Goal: Task Accomplishment & Management: Use online tool/utility

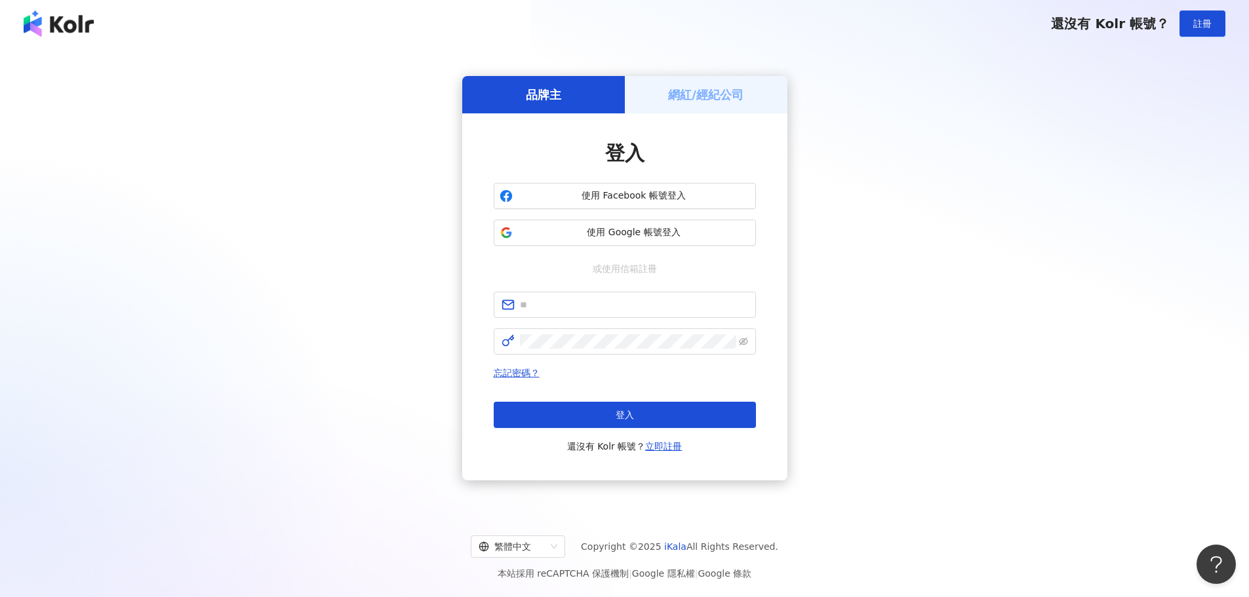
click at [587, 107] on div "品牌主" at bounding box center [543, 94] width 163 height 37
click at [684, 100] on h5 "網紅/經紀公司" at bounding box center [705, 95] width 75 height 16
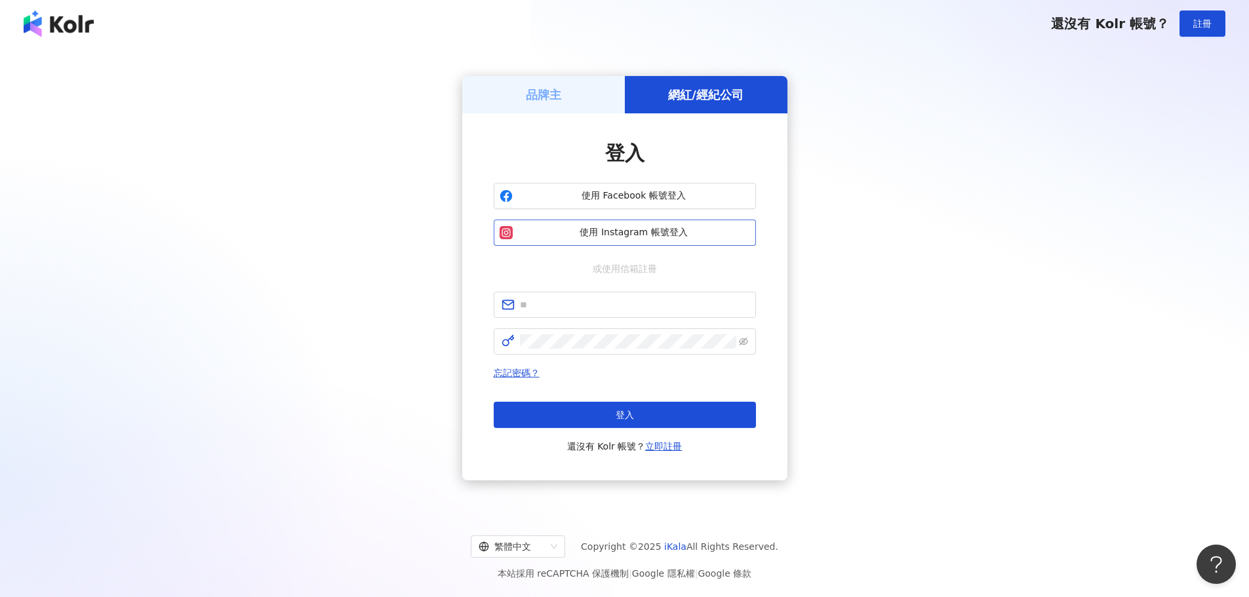
click at [611, 228] on span "使用 Instagram 帳號登入" at bounding box center [634, 232] width 232 height 13
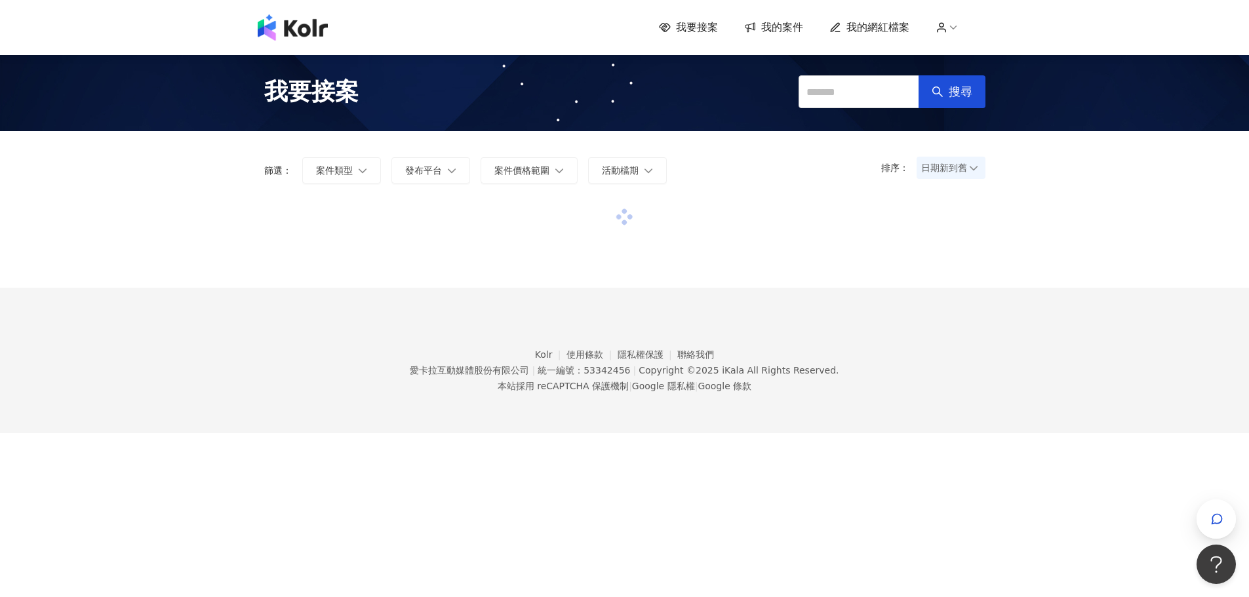
click at [868, 22] on span "我的網紅檔案" at bounding box center [877, 27] width 63 height 14
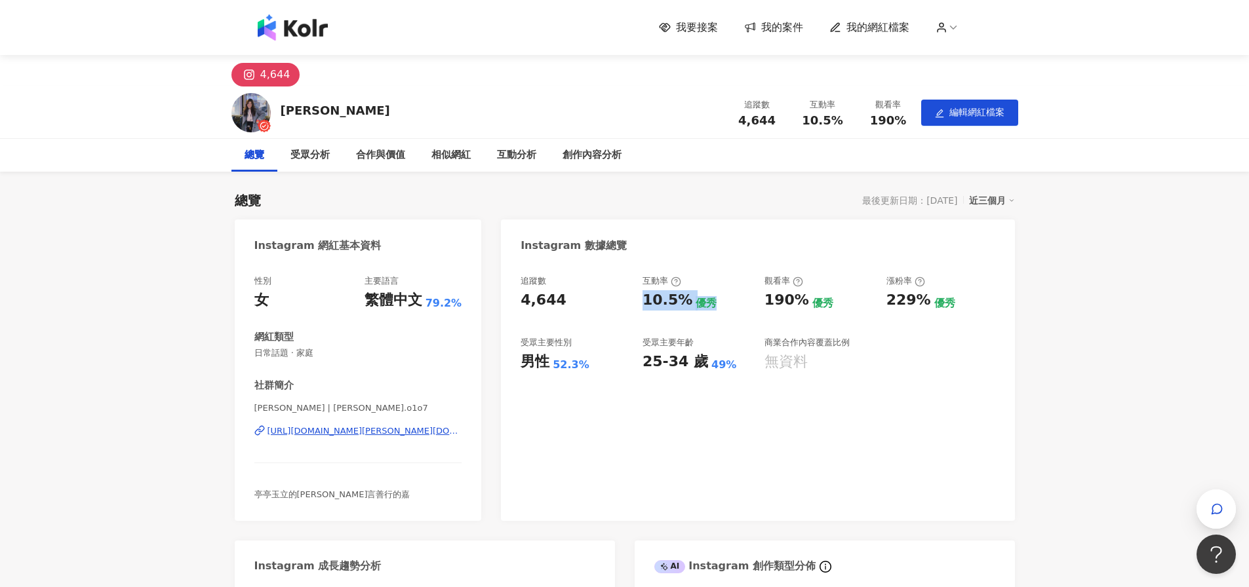
drag, startPoint x: 645, startPoint y: 300, endPoint x: 713, endPoint y: 299, distance: 67.5
click at [713, 299] on div "10.5% 優秀" at bounding box center [697, 300] width 109 height 20
click at [922, 294] on div "229%" at bounding box center [908, 300] width 45 height 20
drag, startPoint x: 922, startPoint y: 301, endPoint x: 884, endPoint y: 305, distance: 38.2
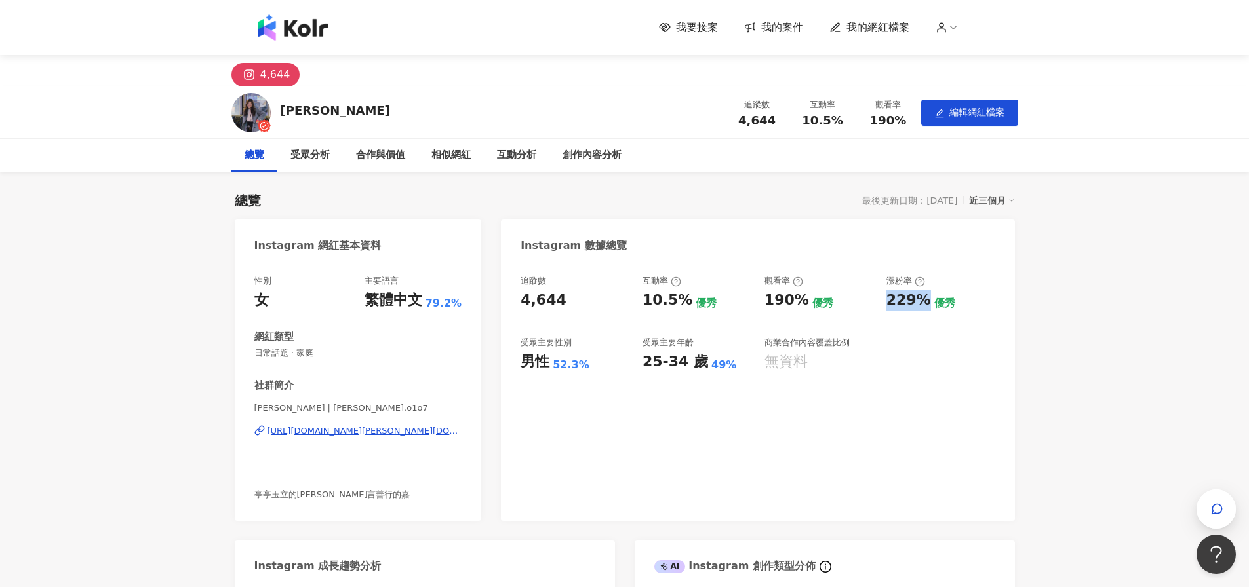
click at [884, 305] on div "追蹤數 4,644 互動率 10.5% 優秀 觀看率 190% 優秀 漲粉率 229% 優秀 受眾主要性別 男性 52.3% 受眾主要年齡 25-34 歲 4…" at bounding box center [758, 323] width 474 height 97
drag, startPoint x: 529, startPoint y: 368, endPoint x: 540, endPoint y: 365, distance: 11.5
click at [540, 365] on div "男性" at bounding box center [535, 362] width 29 height 20
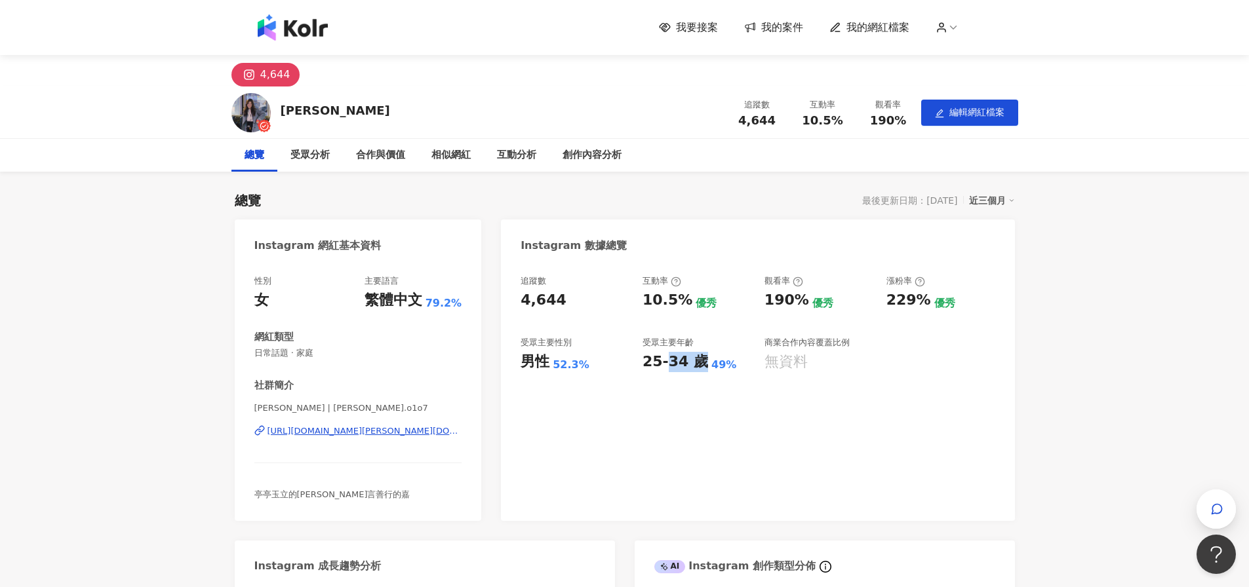
drag, startPoint x: 697, startPoint y: 355, endPoint x: 664, endPoint y: 360, distance: 33.2
click at [664, 360] on div "25-34 歲" at bounding box center [676, 362] width 66 height 20
click at [330, 153] on div "受眾分析" at bounding box center [310, 155] width 66 height 33
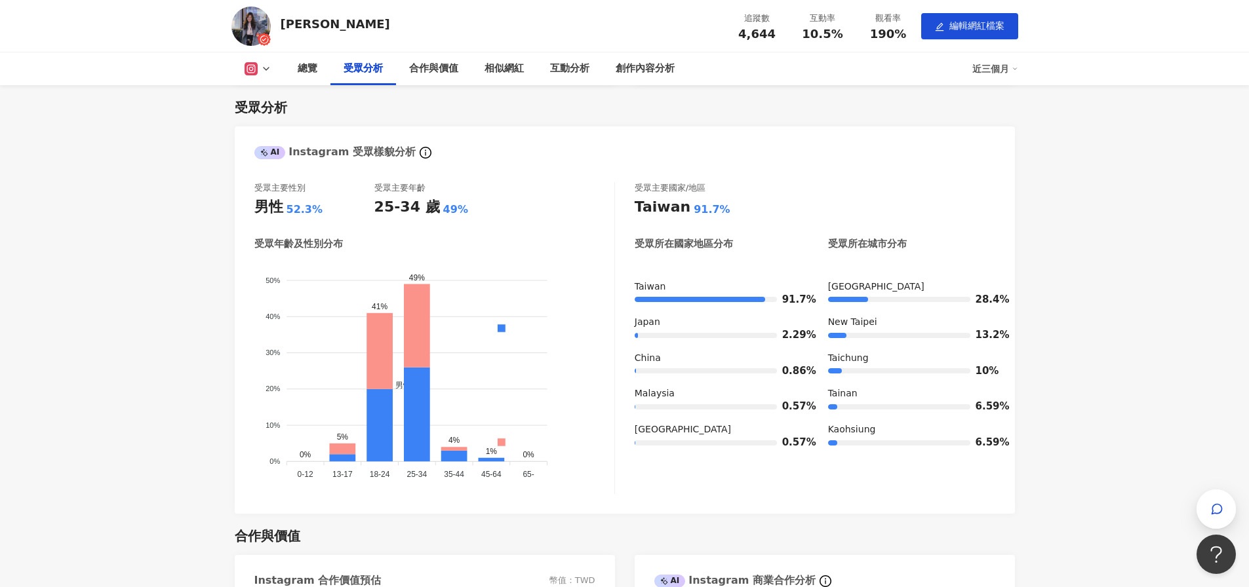
click at [239, 69] on button at bounding box center [257, 68] width 53 height 13
click at [300, 72] on div "總覽" at bounding box center [308, 69] width 20 height 16
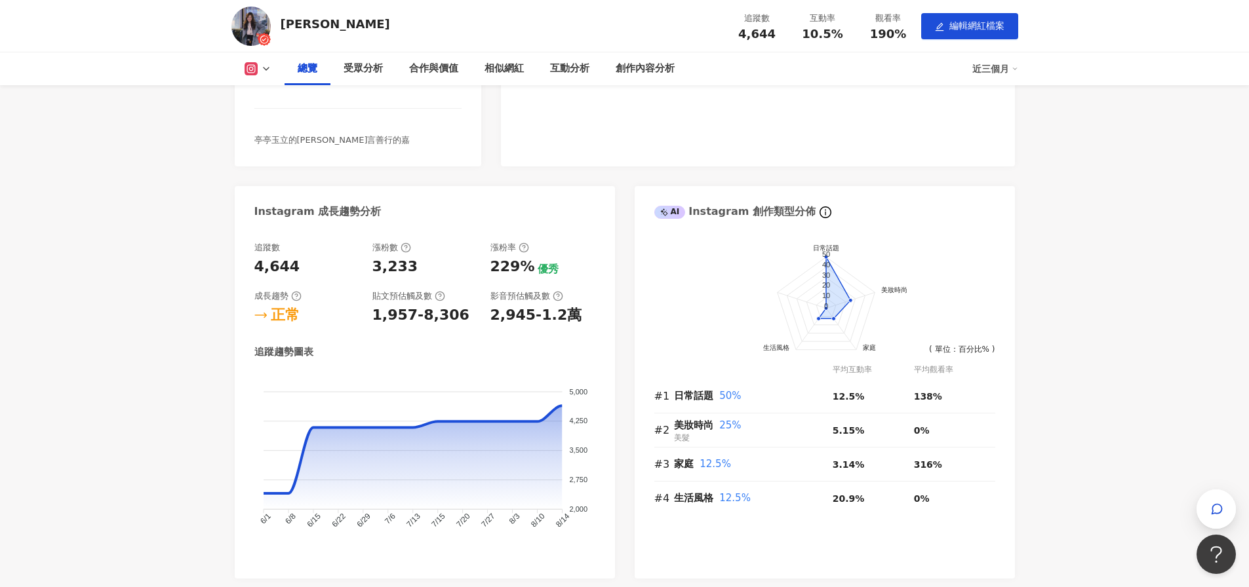
scroll to position [355, 0]
drag, startPoint x: 550, startPoint y: 324, endPoint x: 504, endPoint y: 323, distance: 45.9
click at [504, 323] on div "2,945-1.2萬" at bounding box center [536, 315] width 92 height 20
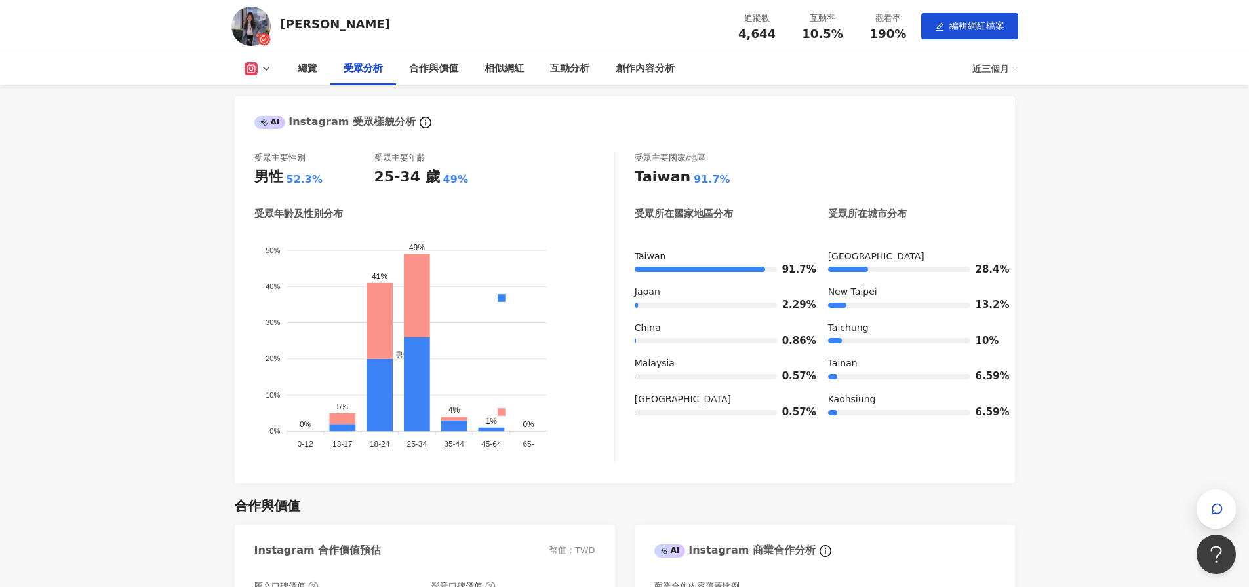
scroll to position [814, 0]
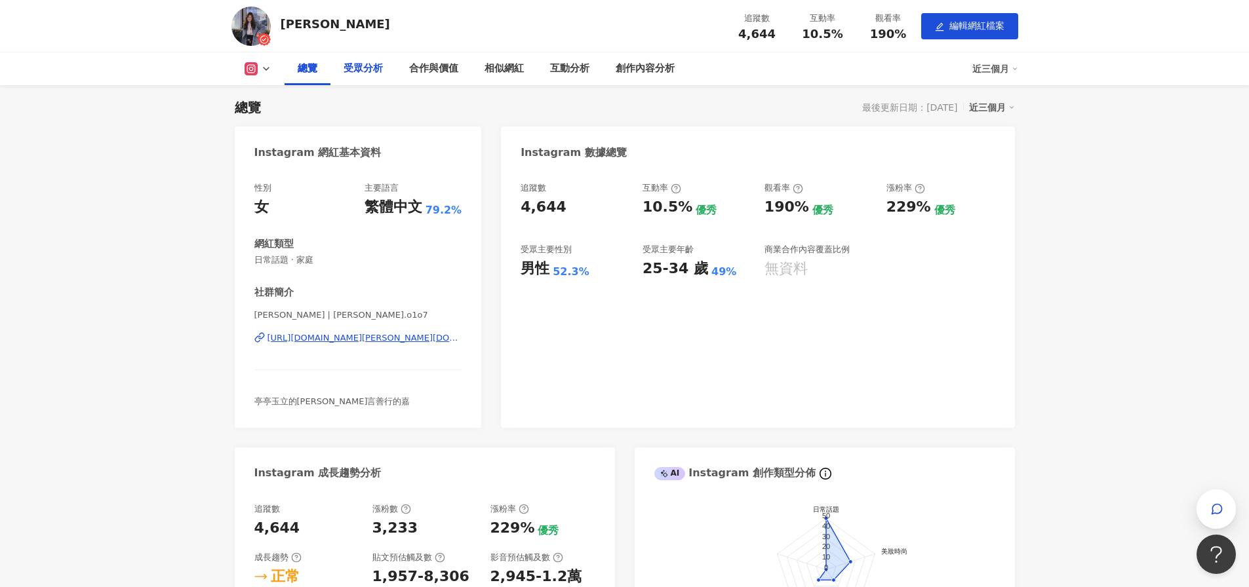
click at [371, 81] on div "受眾分析" at bounding box center [363, 68] width 66 height 33
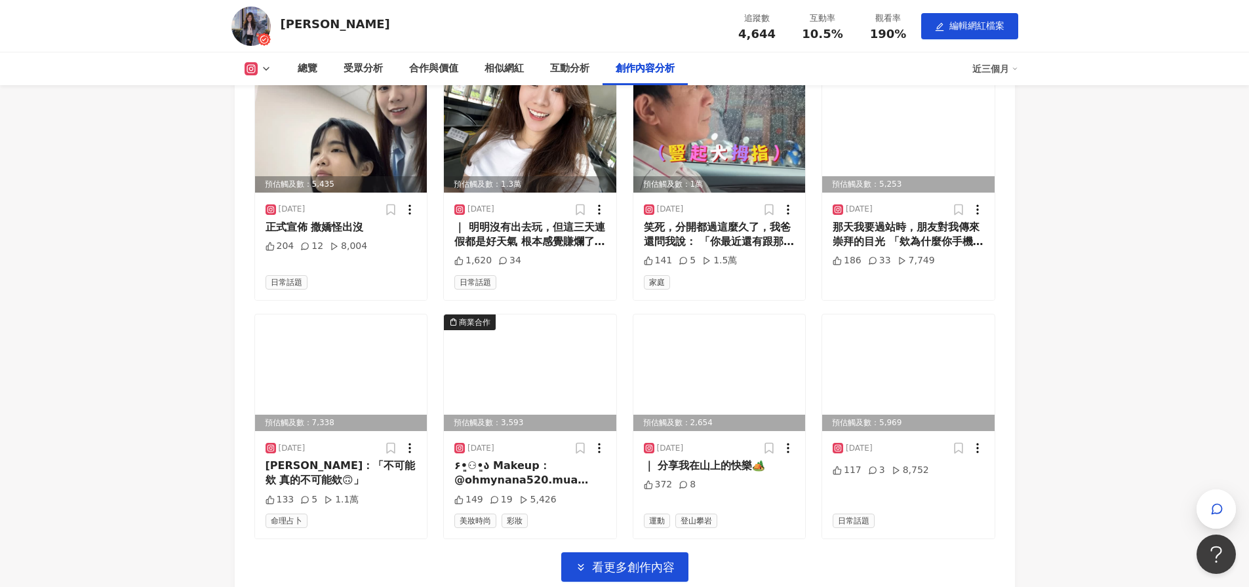
scroll to position [3925, 0]
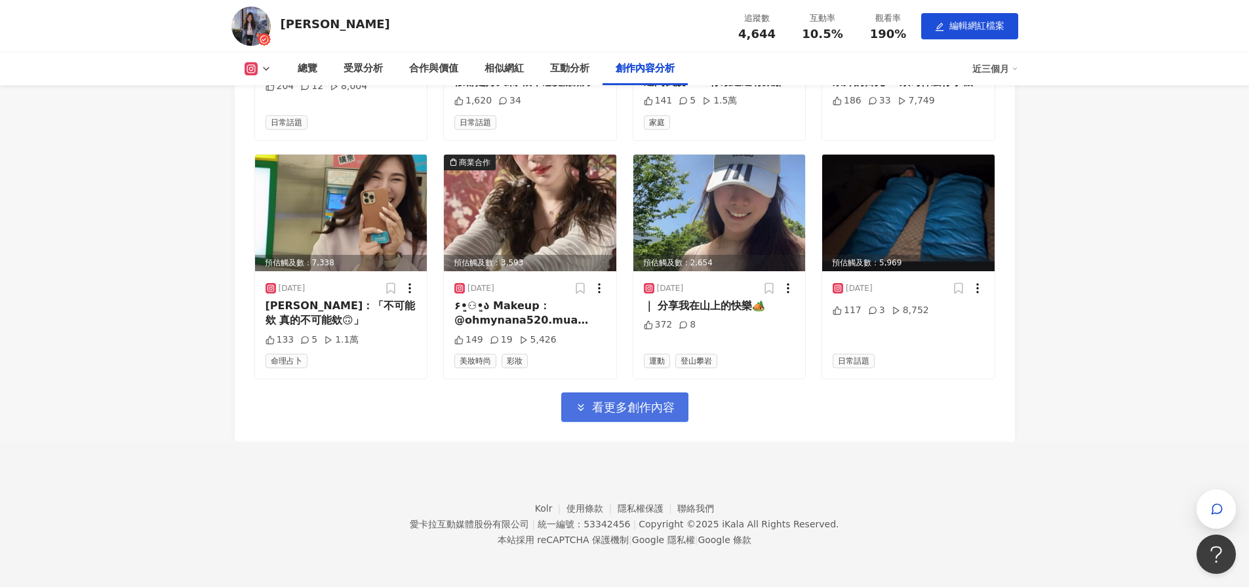
click at [624, 410] on span "看更多創作內容" at bounding box center [633, 408] width 83 height 14
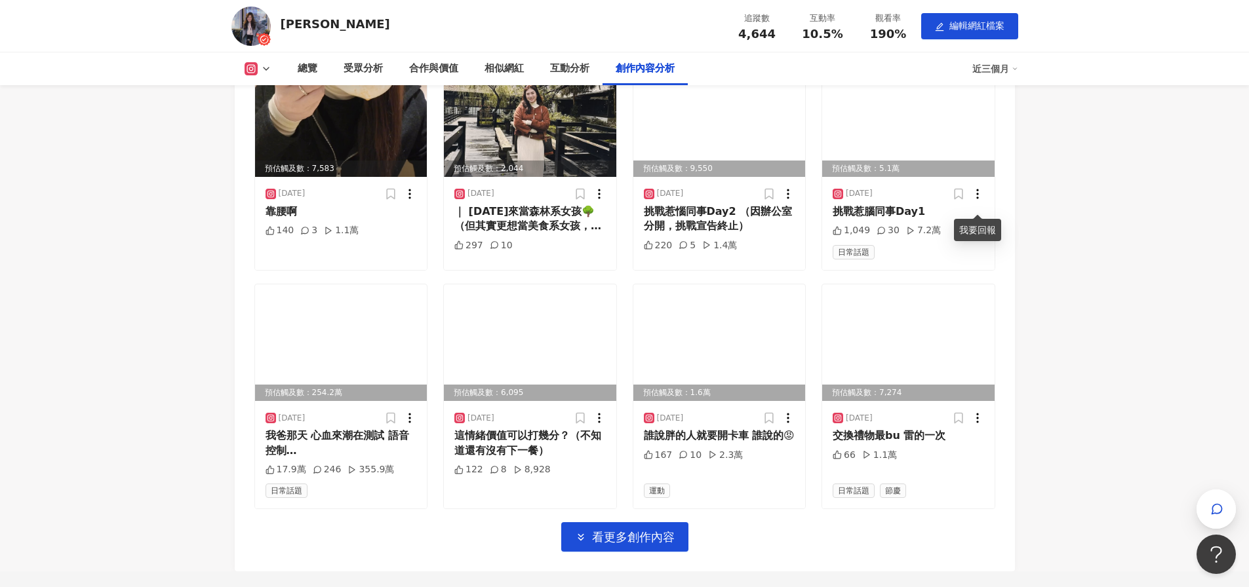
scroll to position [4515, 0]
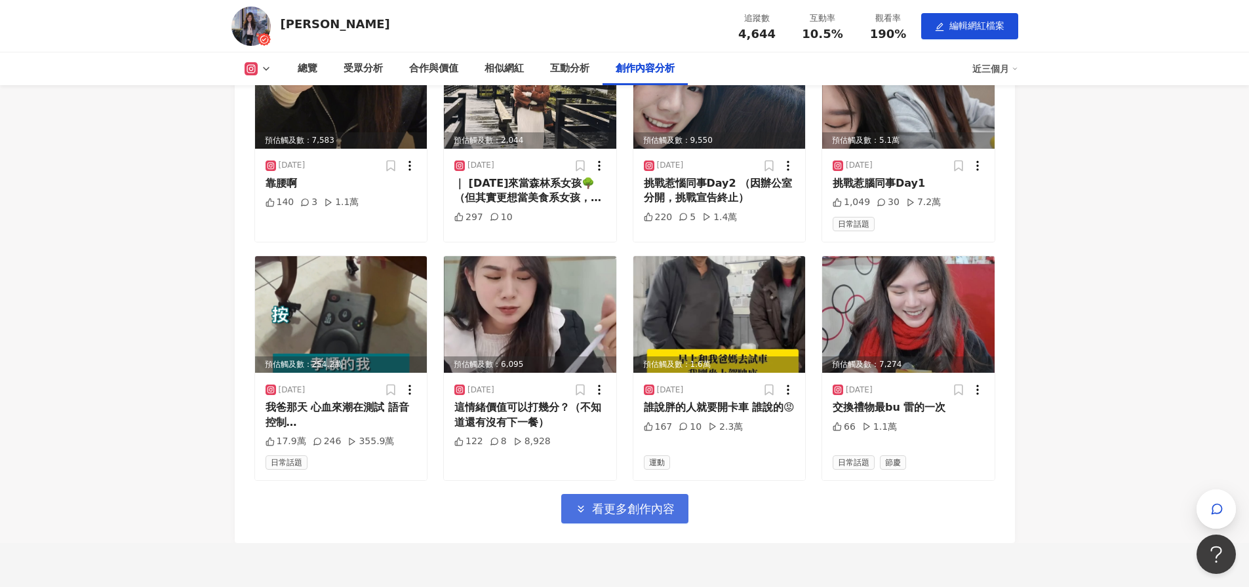
click at [640, 517] on span "看更多創作內容" at bounding box center [633, 509] width 83 height 14
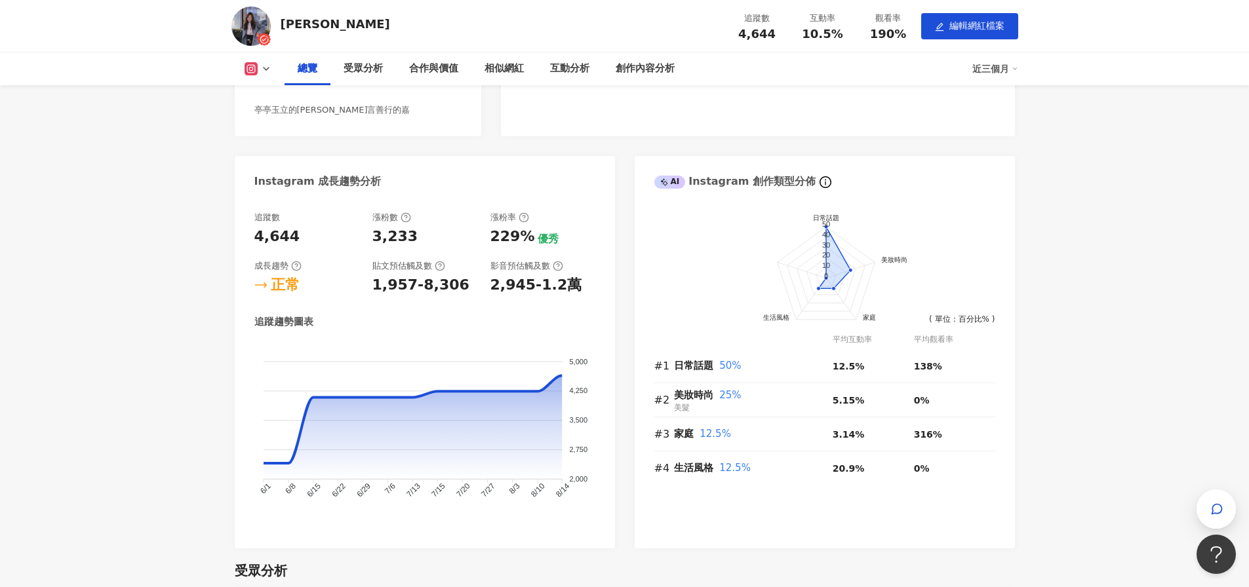
scroll to position [0, 0]
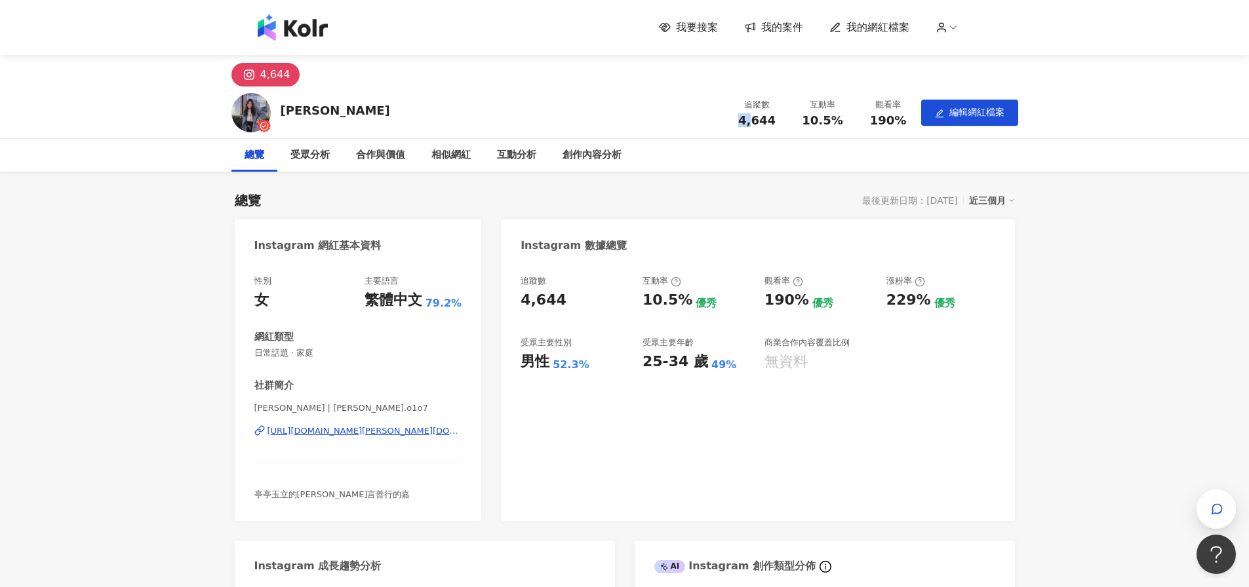
drag, startPoint x: 754, startPoint y: 120, endPoint x: 727, endPoint y: 123, distance: 27.1
click at [727, 123] on div "追蹤數 4,644" at bounding box center [757, 112] width 66 height 28
click at [744, 117] on span "4,644" at bounding box center [756, 120] width 37 height 14
click at [576, 155] on div "創作內容分析" at bounding box center [592, 156] width 59 height 16
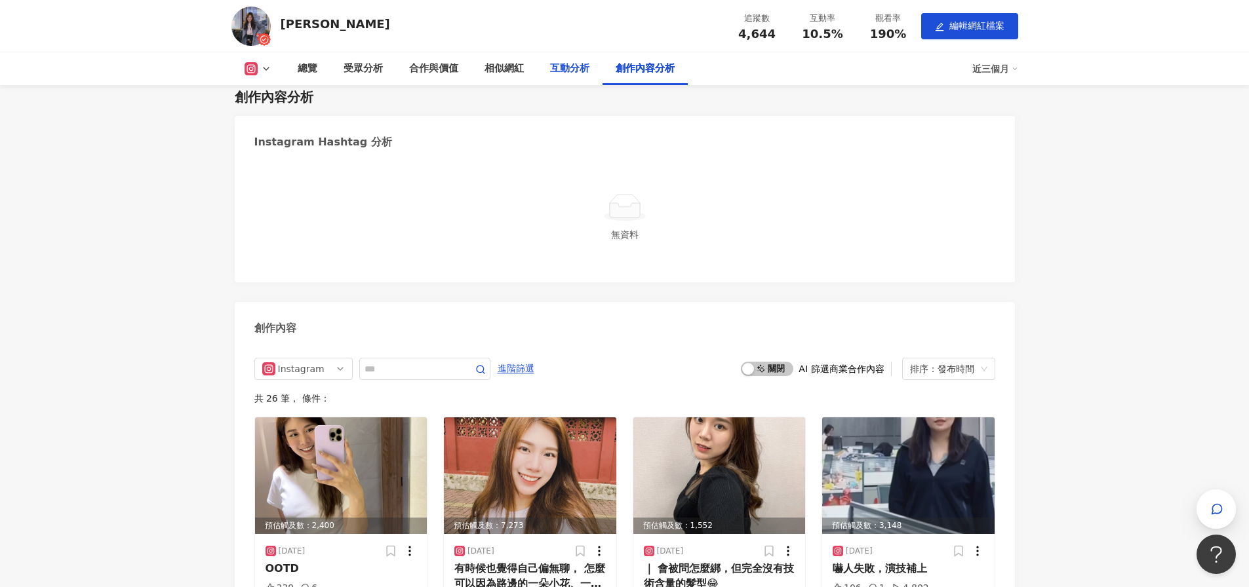
click at [550, 64] on div "互動分析" at bounding box center [569, 69] width 39 height 16
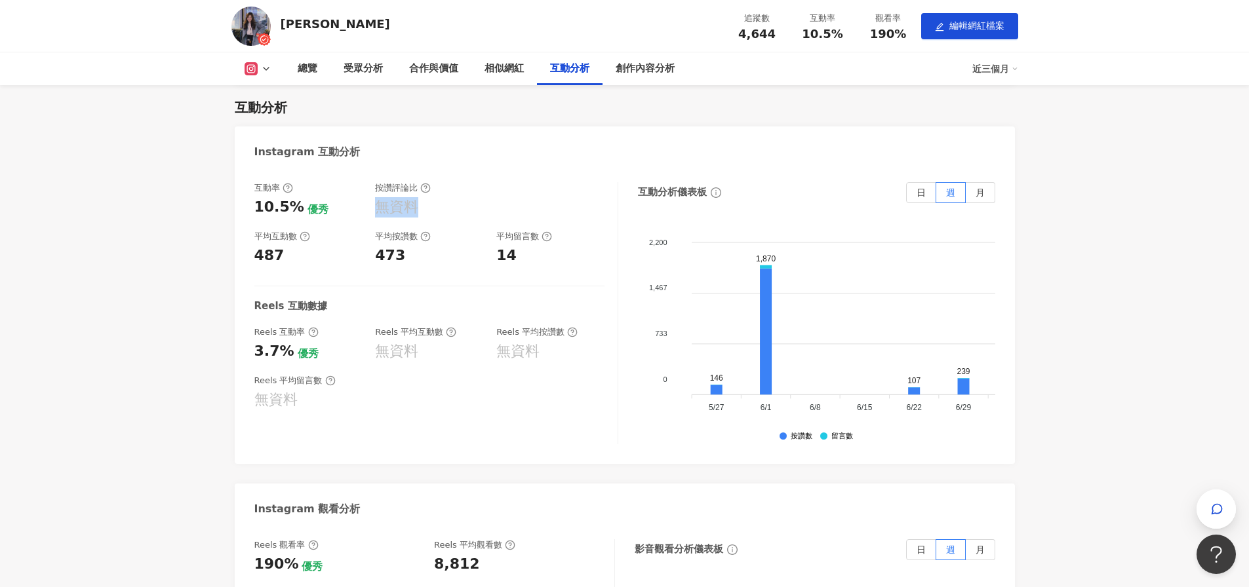
drag, startPoint x: 379, startPoint y: 203, endPoint x: 467, endPoint y: 203, distance: 88.5
click at [467, 203] on div "無資料" at bounding box center [429, 207] width 108 height 20
click at [930, 194] on label "日" at bounding box center [921, 192] width 30 height 21
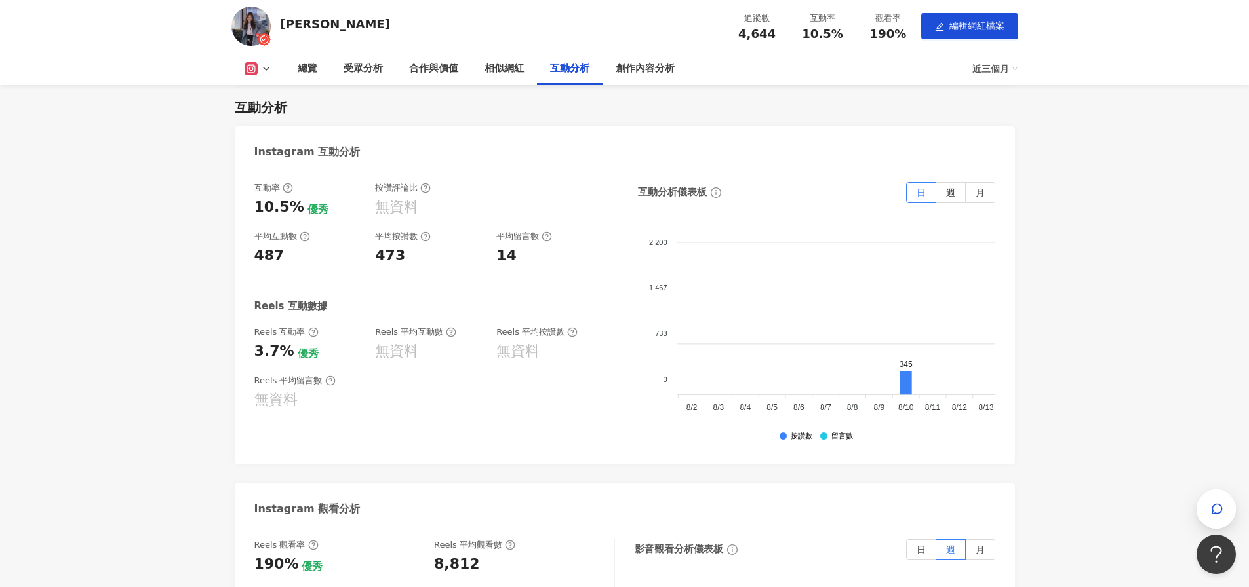
scroll to position [0, 1800]
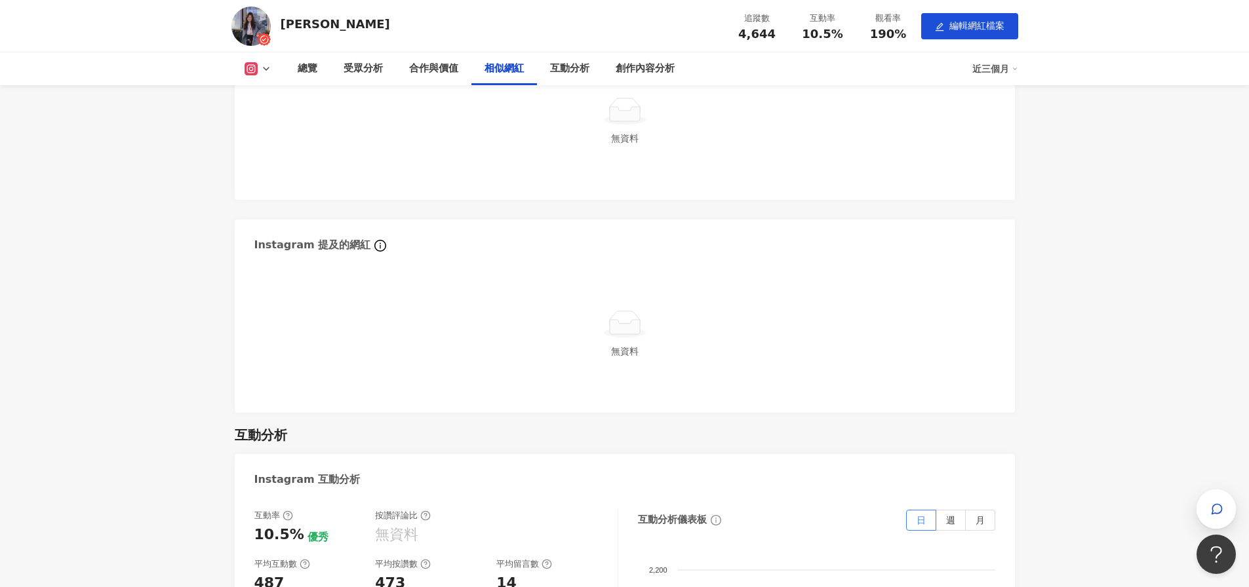
click at [245, 28] on img at bounding box center [250, 26] width 39 height 39
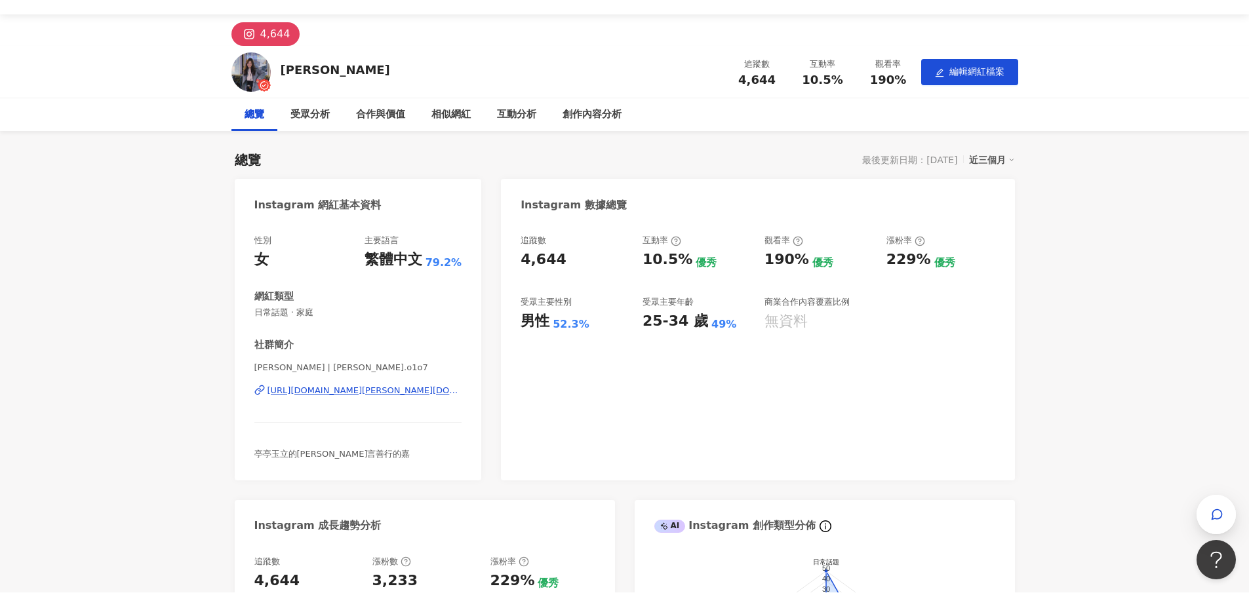
scroll to position [0, 0]
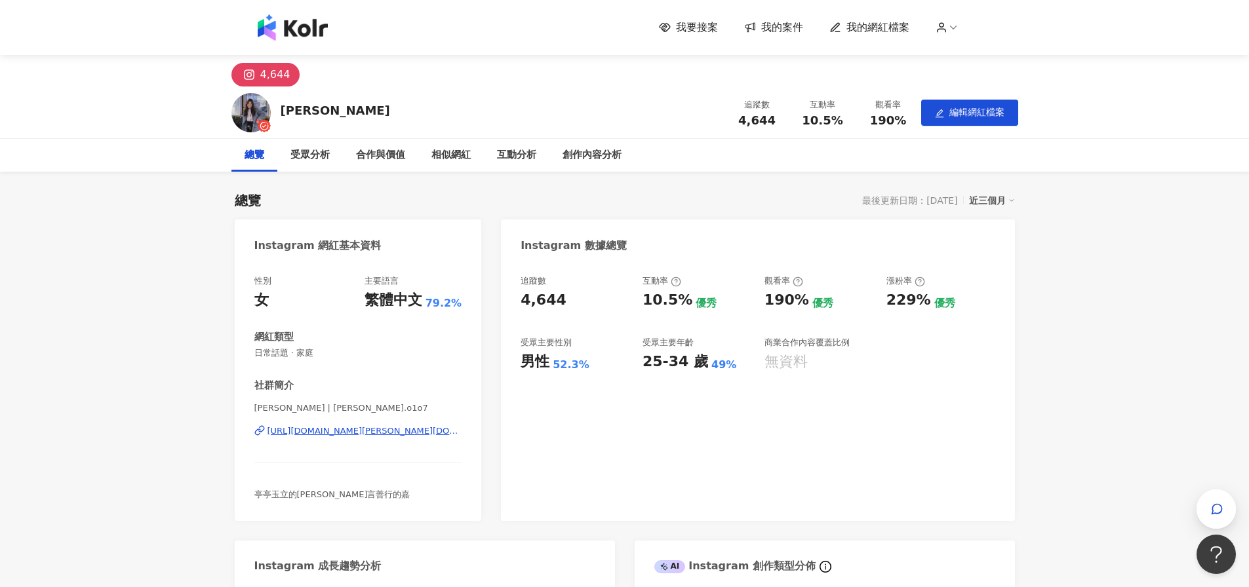
click at [278, 71] on div "4,644" at bounding box center [275, 75] width 30 height 18
click at [713, 29] on span "我要接案" at bounding box center [697, 27] width 42 height 14
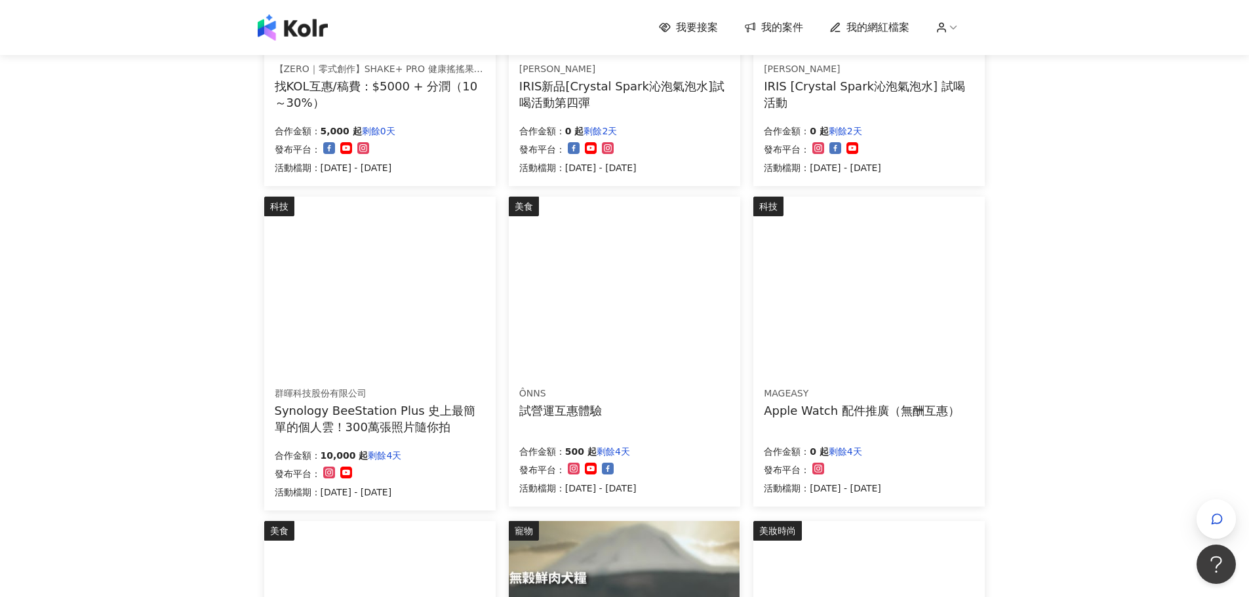
scroll to position [459, 0]
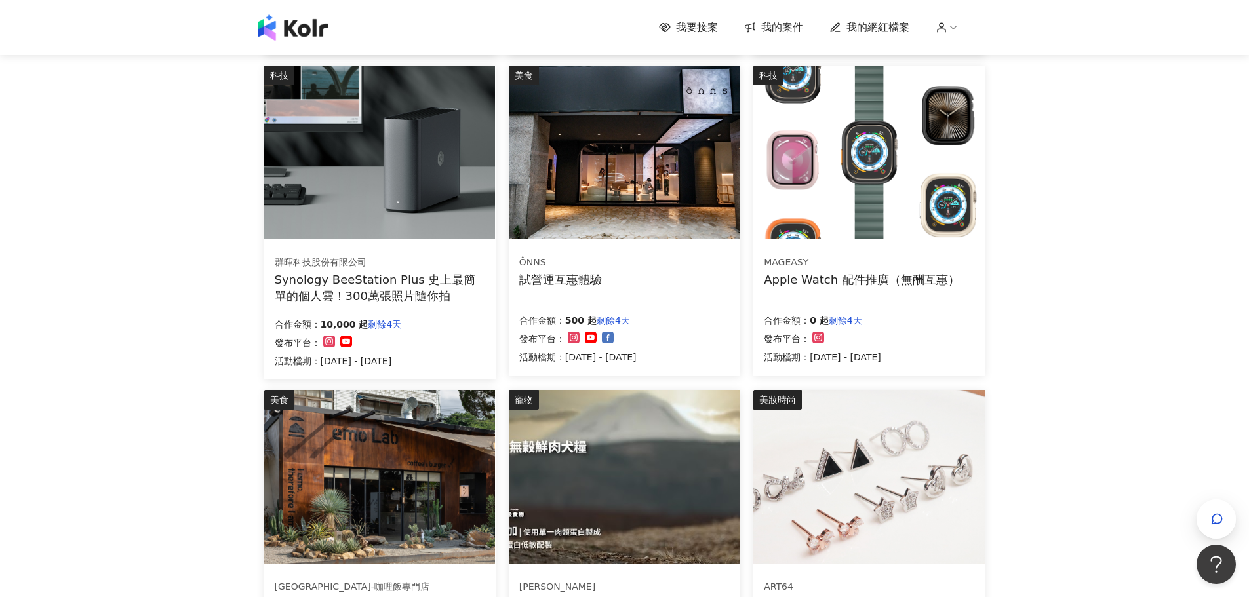
drag, startPoint x: 559, startPoint y: 277, endPoint x: 225, endPoint y: 214, distance: 339.7
click at [225, 214] on div "我要接案 我的案件 我的網紅檔案 我要接案 搜尋 排序： 日期新到舊 篩選： 案件類型 發布平台 案件價格範圍 活動檔期 清除 套用 健康 【ZERO｜零式創…" at bounding box center [624, 246] width 1249 height 1410
click at [637, 259] on div "ÔNNS 試營運互惠體驗" at bounding box center [624, 271] width 210 height 33
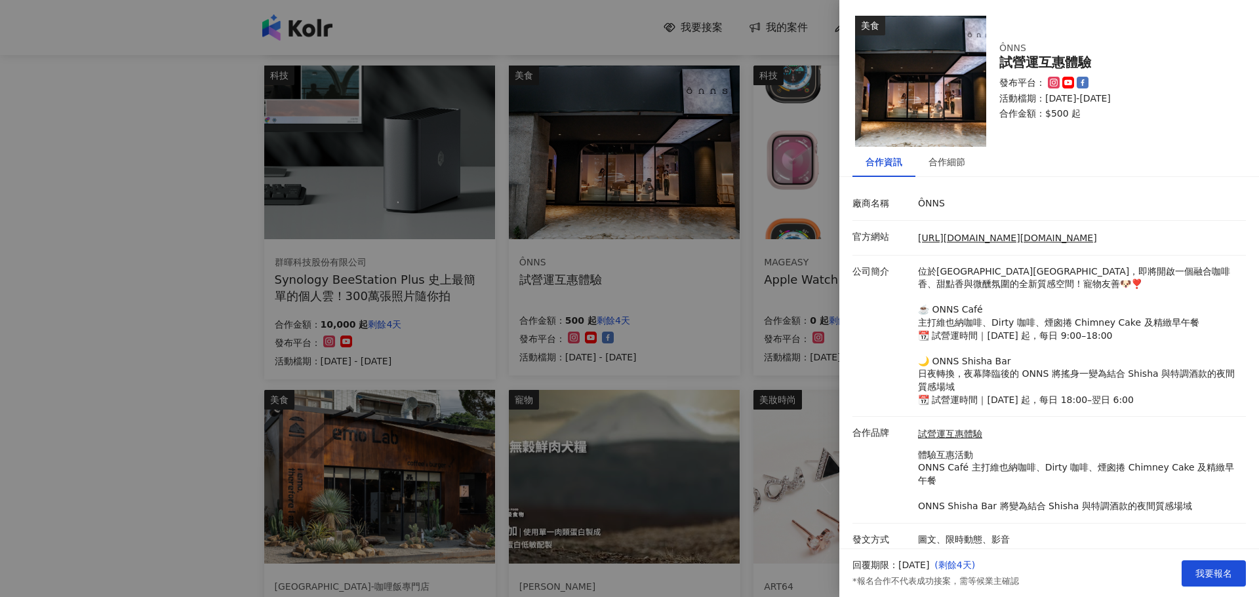
click at [690, 205] on div at bounding box center [629, 298] width 1259 height 597
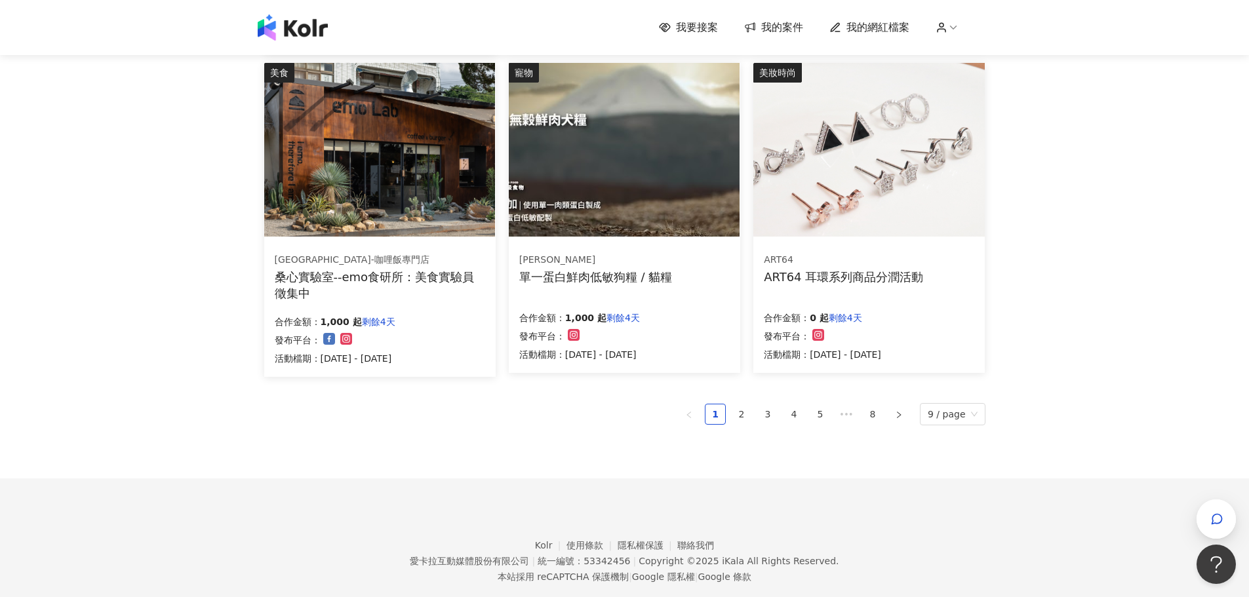
scroll to position [787, 0]
click at [749, 415] on link "2" at bounding box center [742, 414] width 20 height 20
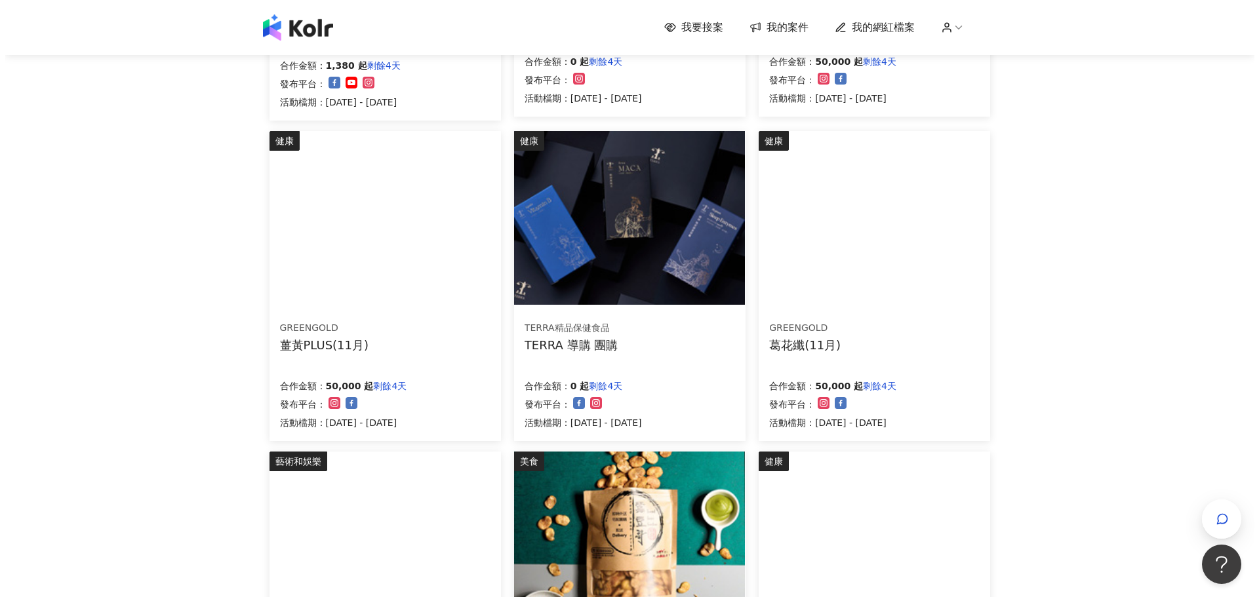
scroll to position [0, 0]
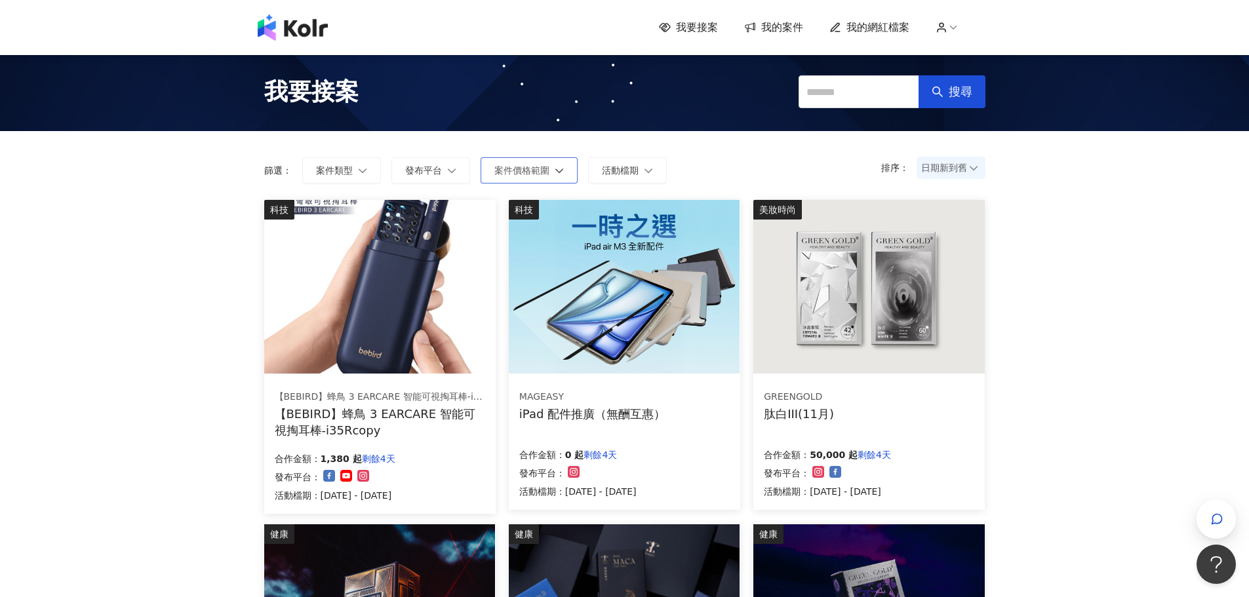
click at [529, 165] on span "案件價格範圍" at bounding box center [521, 170] width 55 height 10
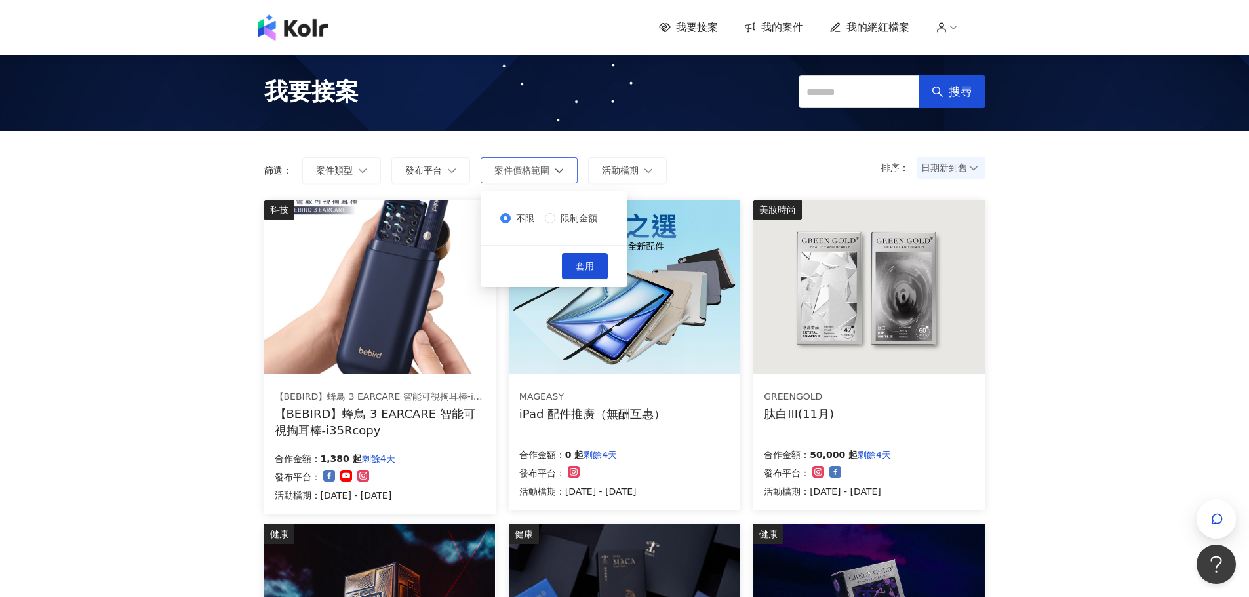
click at [558, 170] on icon "button" at bounding box center [559, 170] width 9 height 9
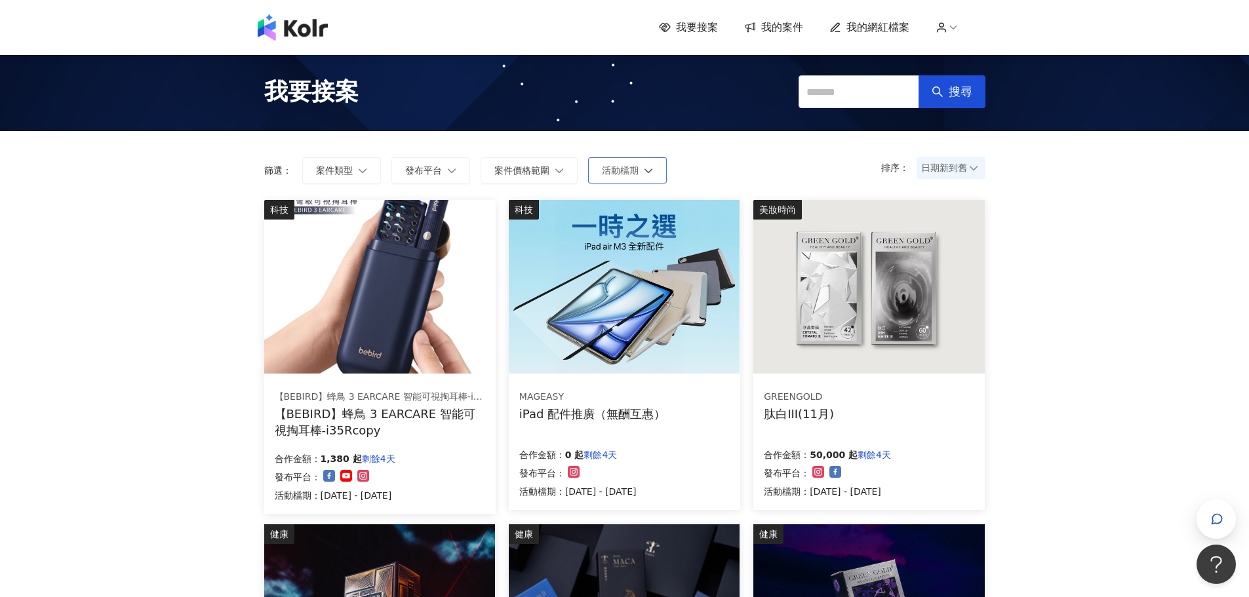
click at [637, 175] on span "活動檔期" at bounding box center [620, 170] width 37 height 10
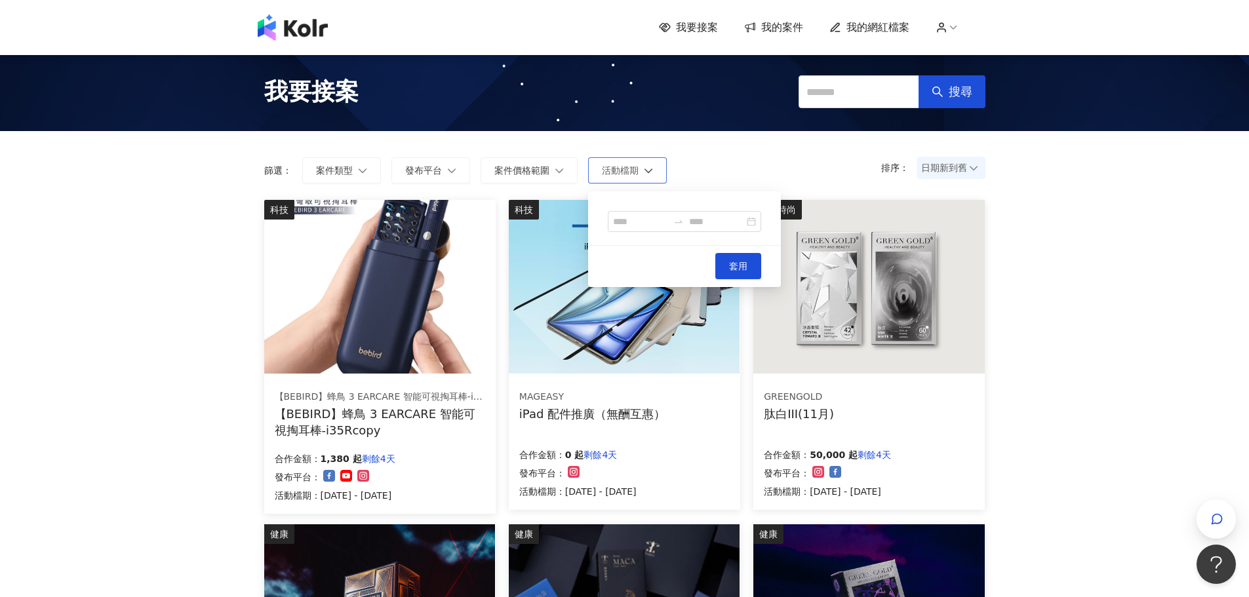
click at [637, 175] on span "活動檔期" at bounding box center [620, 170] width 37 height 10
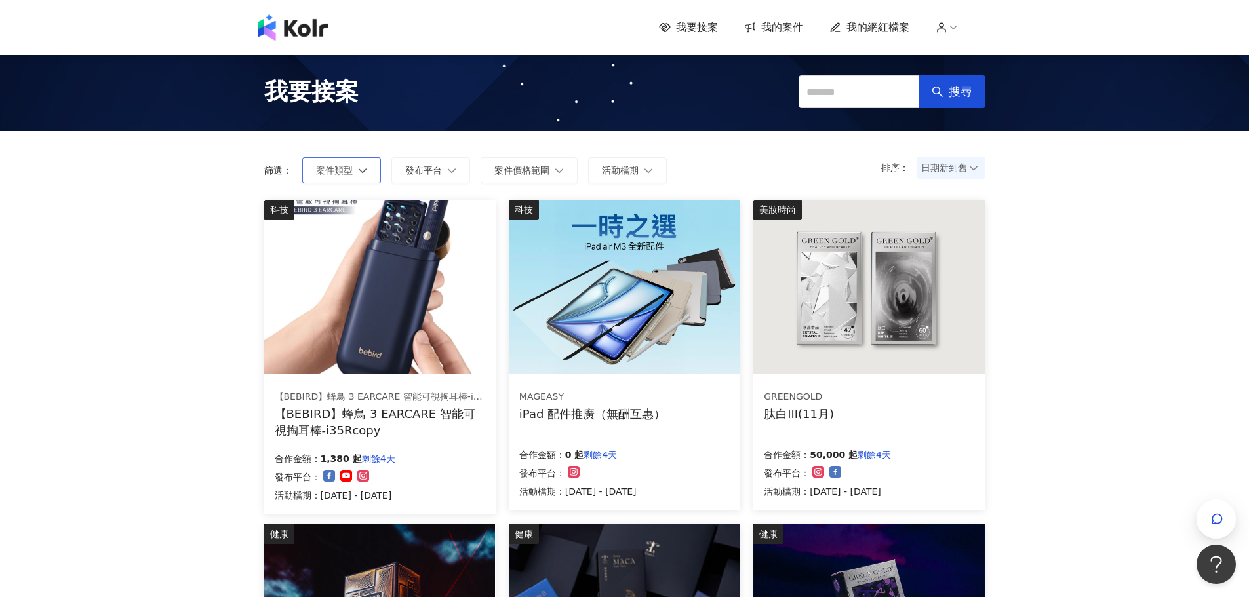
click at [353, 173] on button "案件類型" at bounding box center [341, 170] width 79 height 26
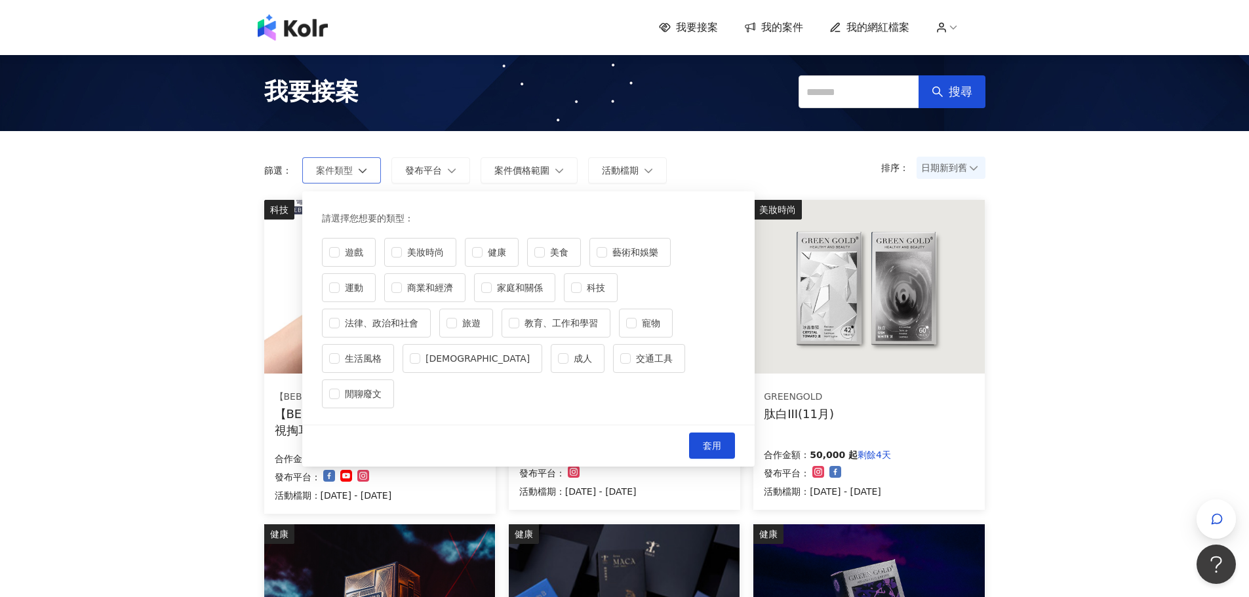
click at [355, 173] on button "案件類型" at bounding box center [341, 170] width 79 height 26
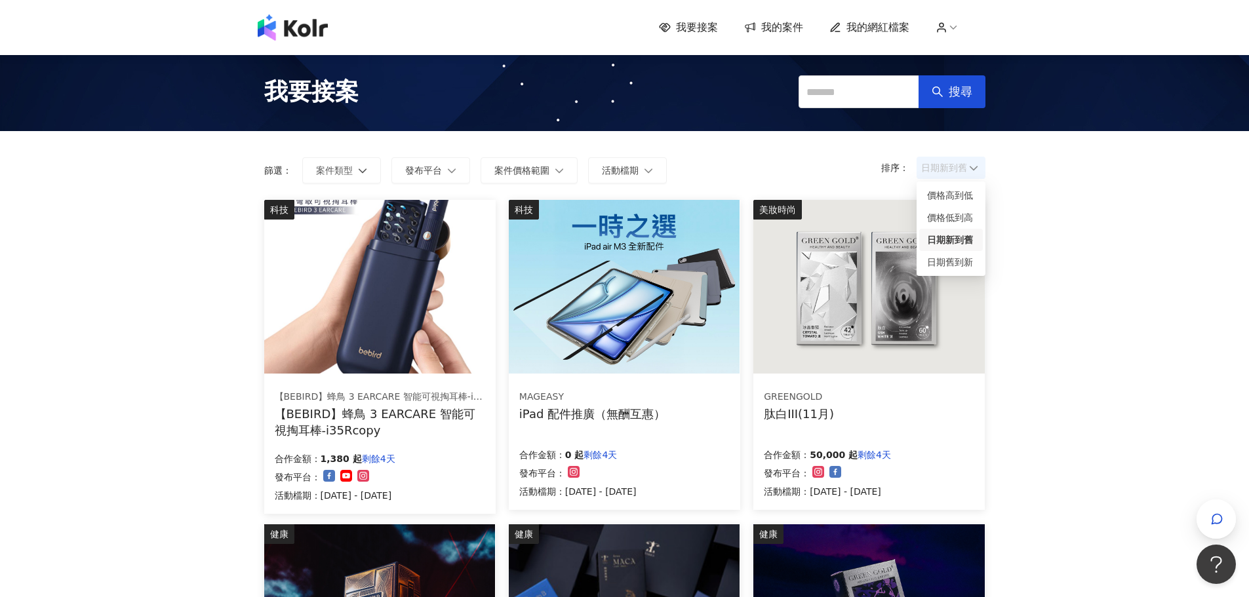
click at [961, 166] on span "日期新到舊" at bounding box center [951, 168] width 60 height 20
click at [964, 200] on div "價格高到低" at bounding box center [951, 195] width 48 height 14
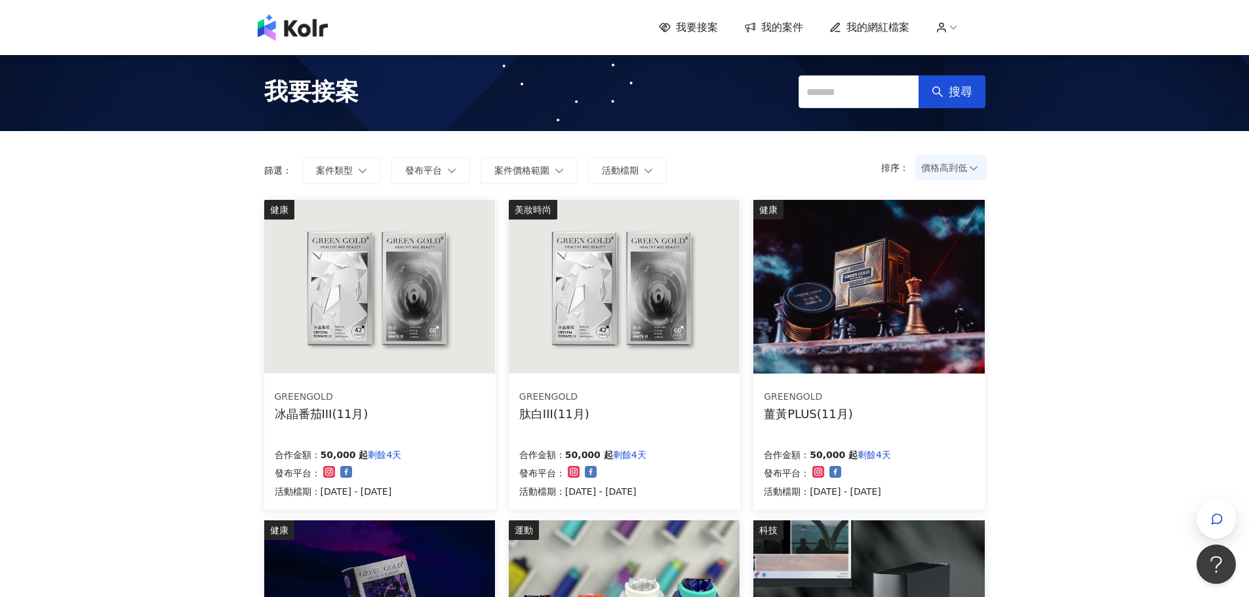
click at [570, 328] on img at bounding box center [624, 287] width 231 height 174
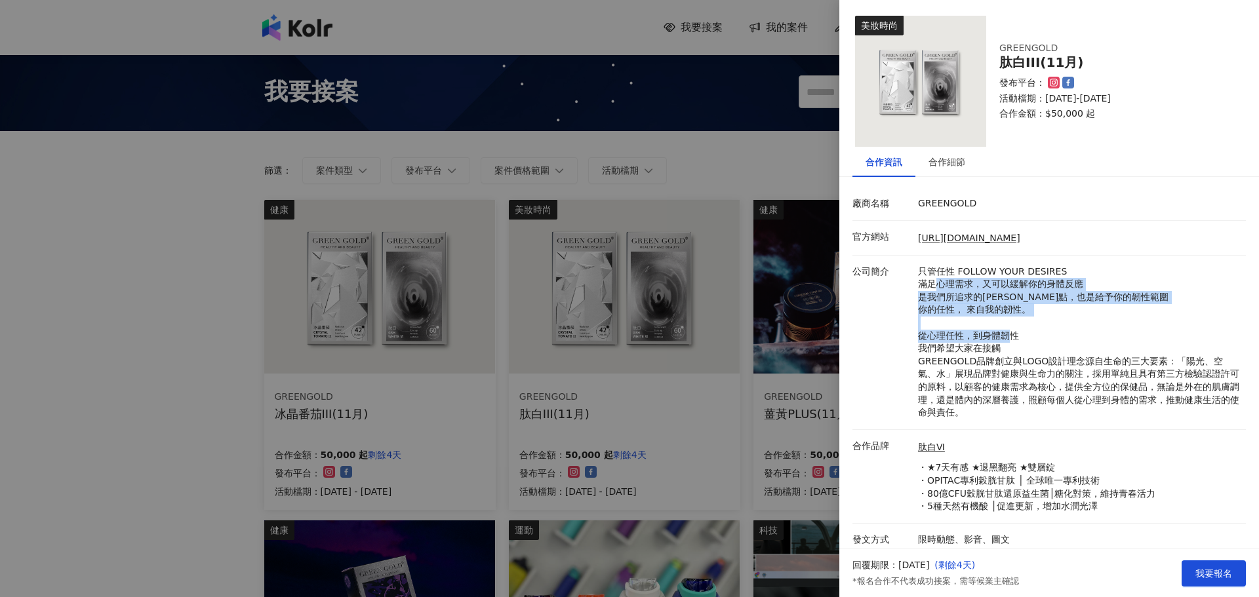
drag, startPoint x: 934, startPoint y: 278, endPoint x: 1037, endPoint y: 353, distance: 127.6
click at [1037, 352] on p "只管任性 FOLLOW YOUR DESIRES 滿足心理需求，又可以緩解你的身體反應 是我們所追求的[PERSON_NAME]點，也是給予你的韌性範圍 你的…" at bounding box center [1078, 343] width 321 height 154
click at [1038, 353] on p "只管任性 FOLLOW YOUR DESIRES 滿足心理需求，又可以緩解你的身體反應 是我們所追求的[PERSON_NAME]點，也是給予你的韌性範圍 你的…" at bounding box center [1078, 343] width 321 height 154
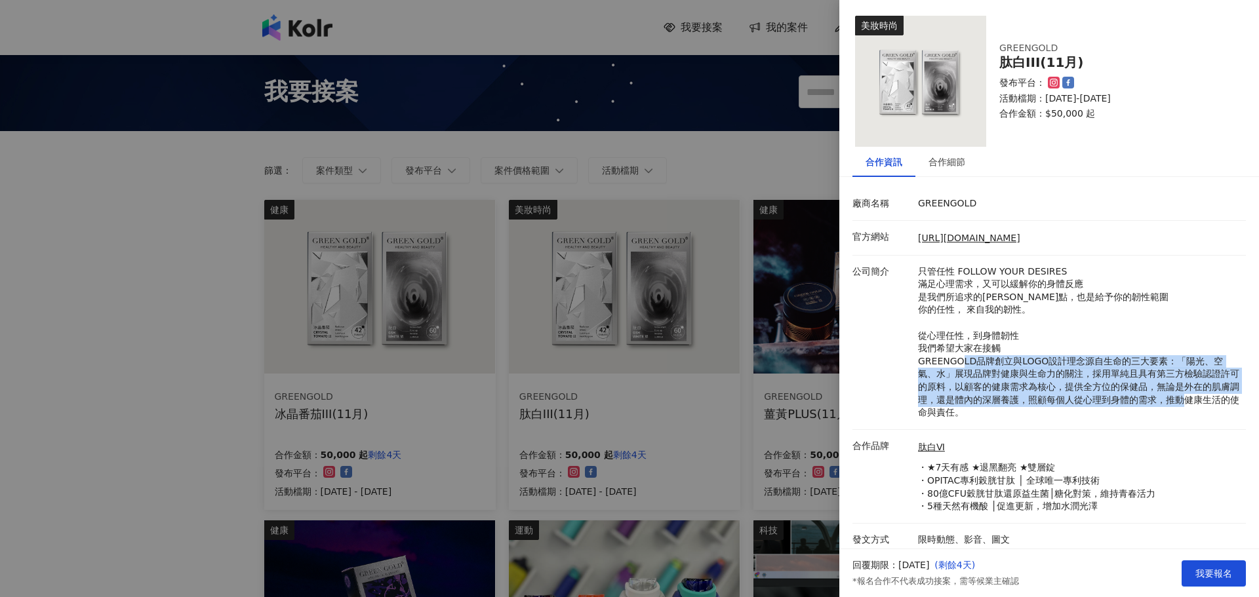
drag, startPoint x: 1039, startPoint y: 363, endPoint x: 1071, endPoint y: 424, distance: 69.2
click at [1070, 424] on li "公司簡介 只管任性 FOLLOW YOUR DESIRES 滿足心理需求，又可以緩解你的身體反應 是我們所追求的[PERSON_NAME]點，也是給予你的韌性…" at bounding box center [1048, 343] width 393 height 174
click at [1066, 359] on p "只管任性 FOLLOW YOUR DESIRES 滿足心理需求，又可以緩解你的身體反應 是我們所追求的[PERSON_NAME]點，也是給予你的韌性範圍 你的…" at bounding box center [1078, 343] width 321 height 154
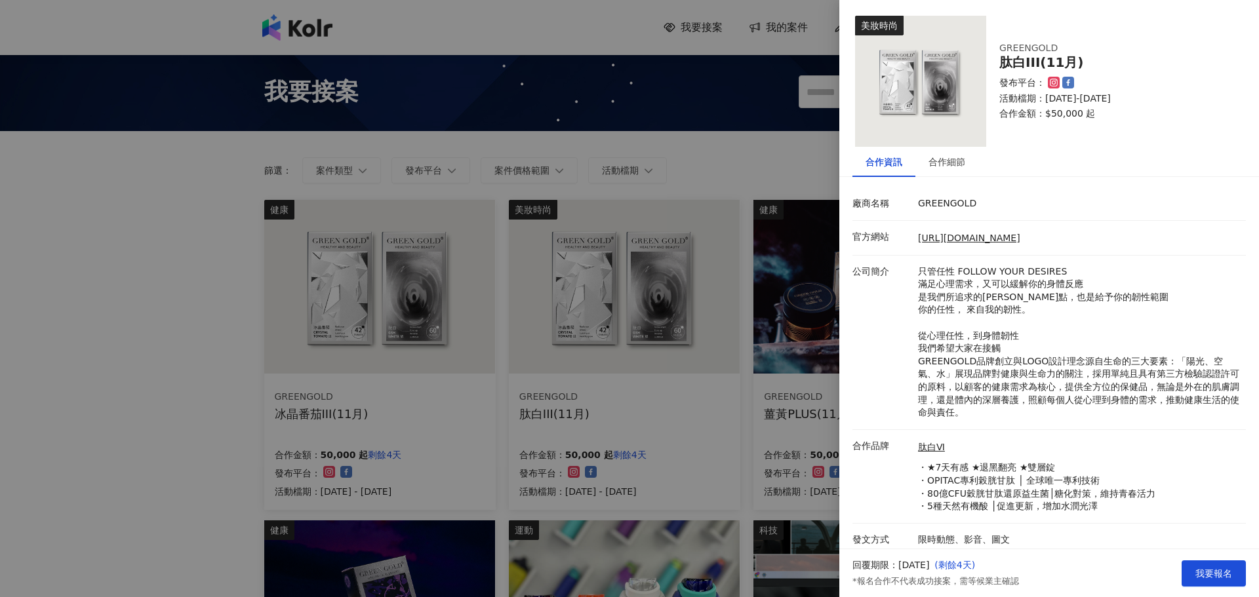
scroll to position [7, 0]
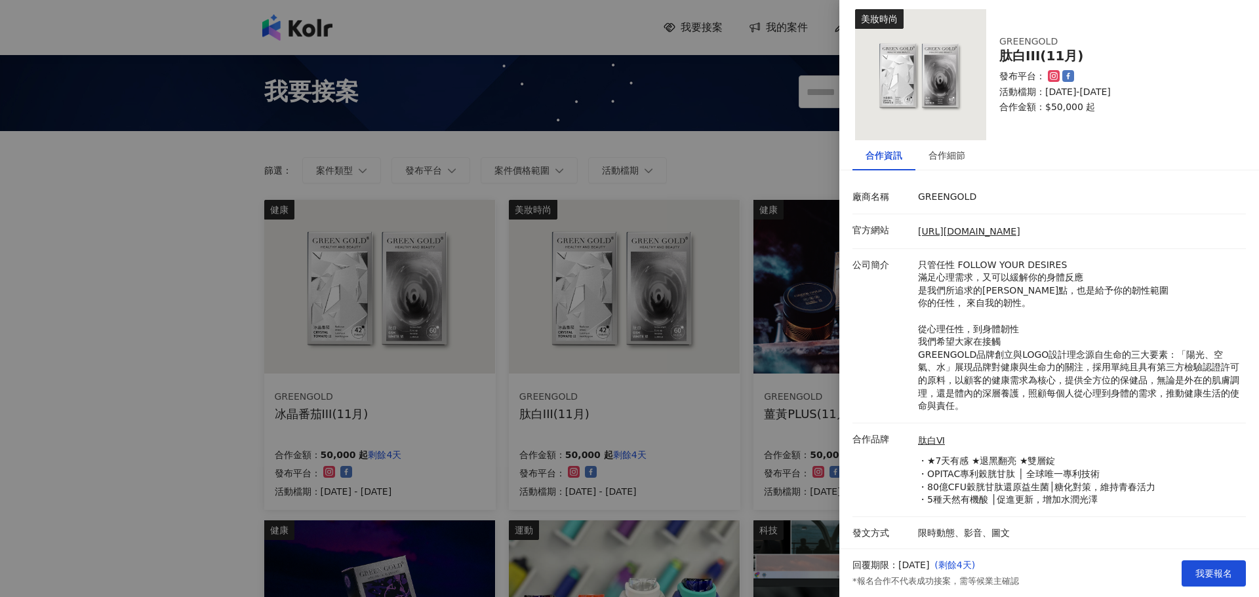
click at [727, 497] on div at bounding box center [629, 298] width 1259 height 597
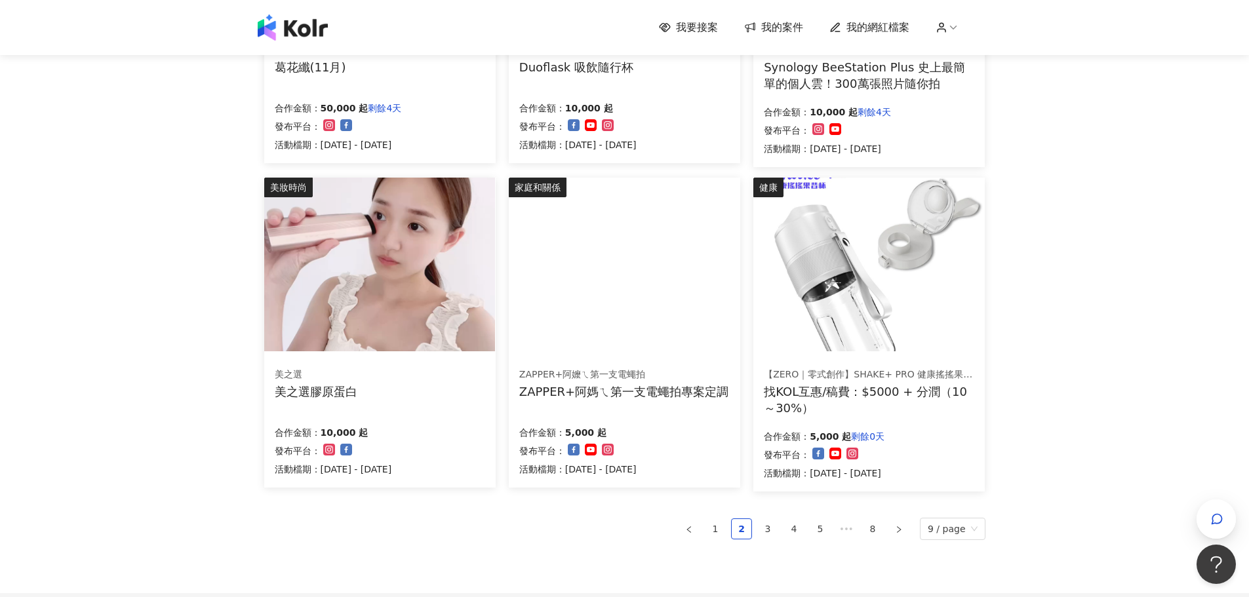
scroll to position [721, 0]
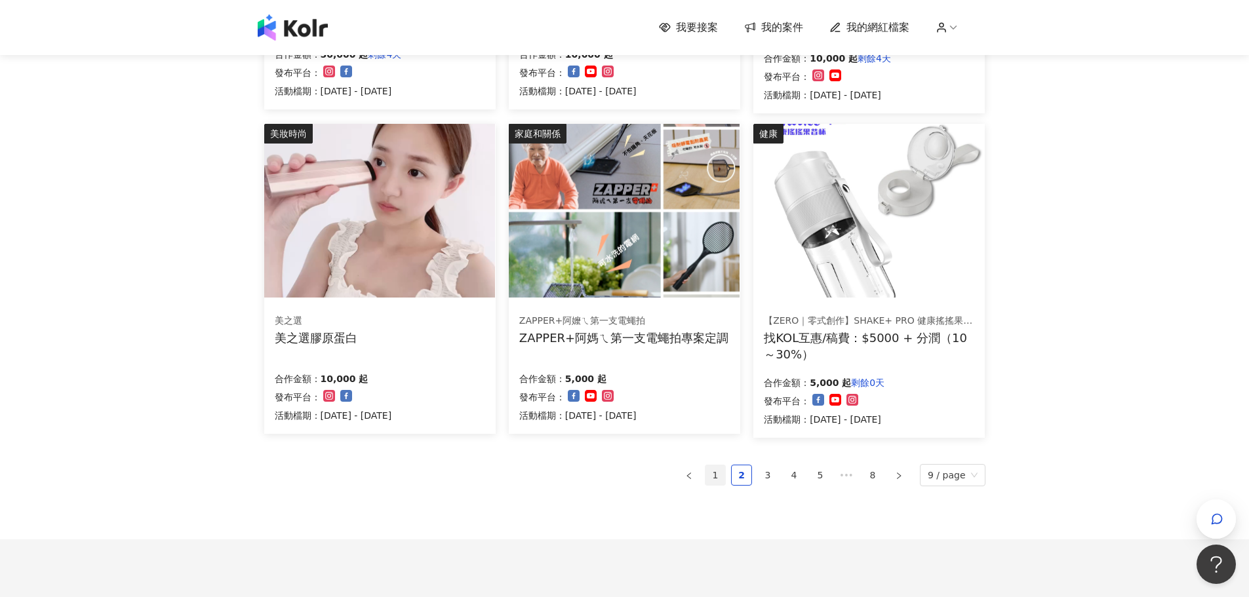
click at [723, 474] on link "1" at bounding box center [715, 476] width 20 height 20
click at [725, 474] on link "1" at bounding box center [715, 476] width 20 height 20
click at [751, 477] on link "2" at bounding box center [742, 476] width 20 height 20
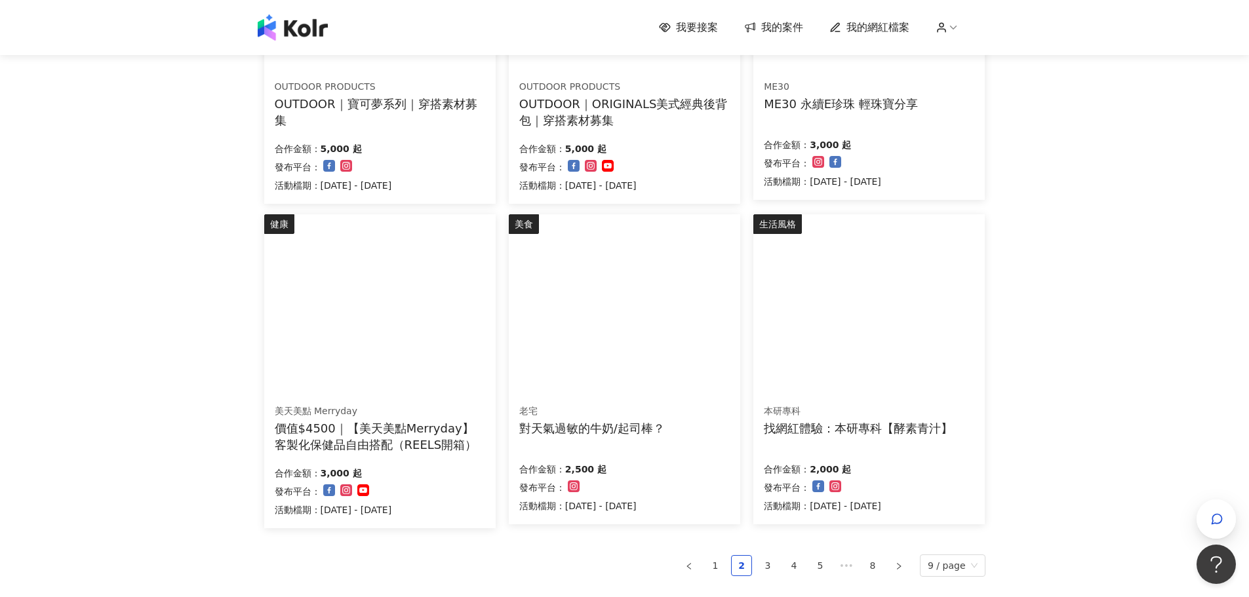
scroll to position [660, 0]
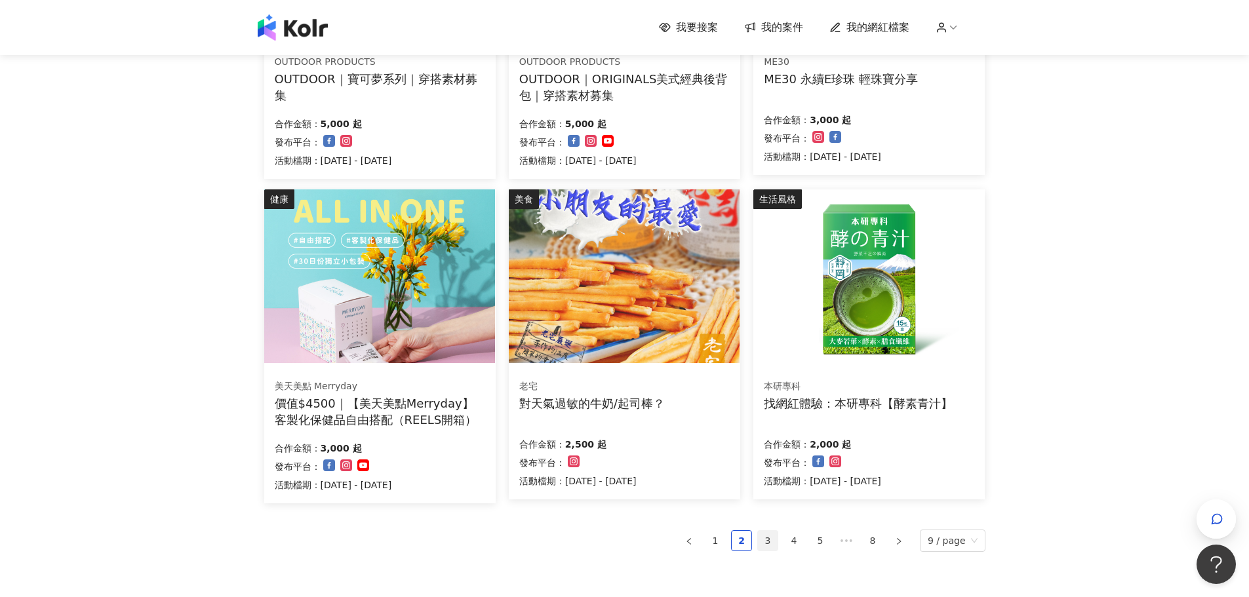
click at [776, 539] on link "3" at bounding box center [768, 541] width 20 height 20
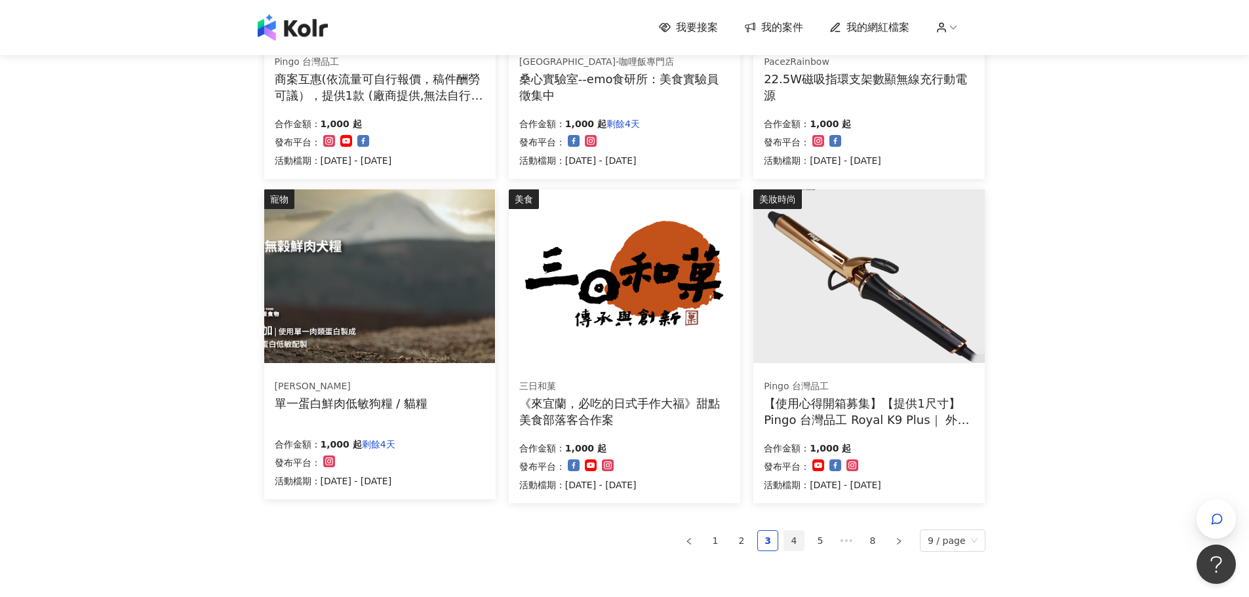
click at [794, 539] on link "4" at bounding box center [794, 541] width 20 height 20
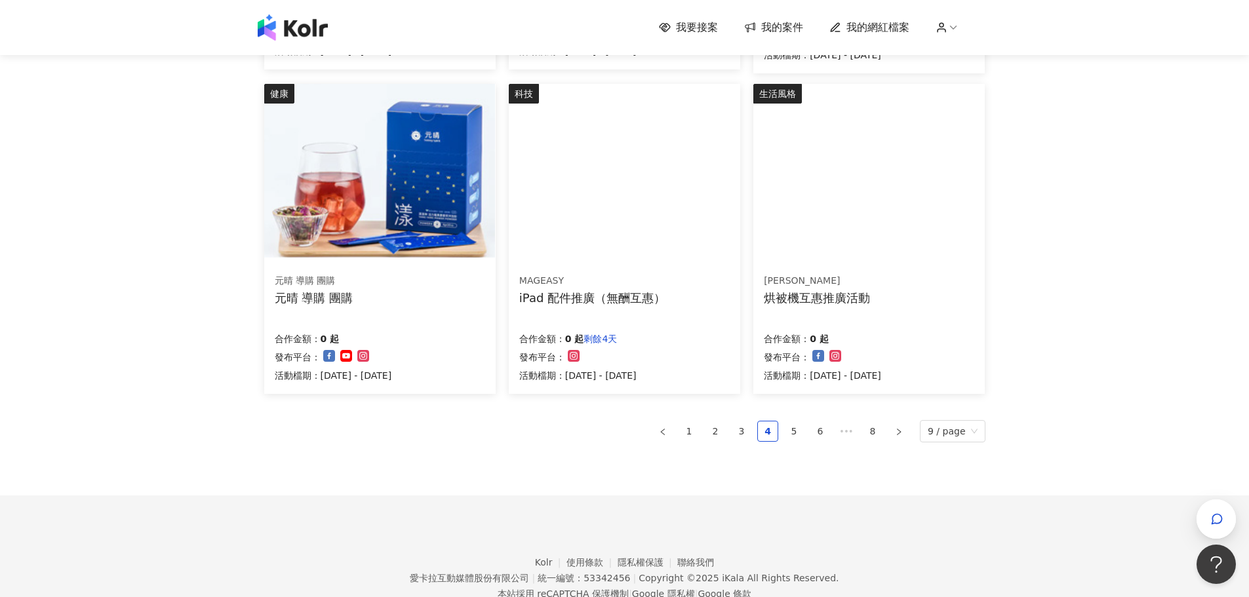
scroll to position [744, 0]
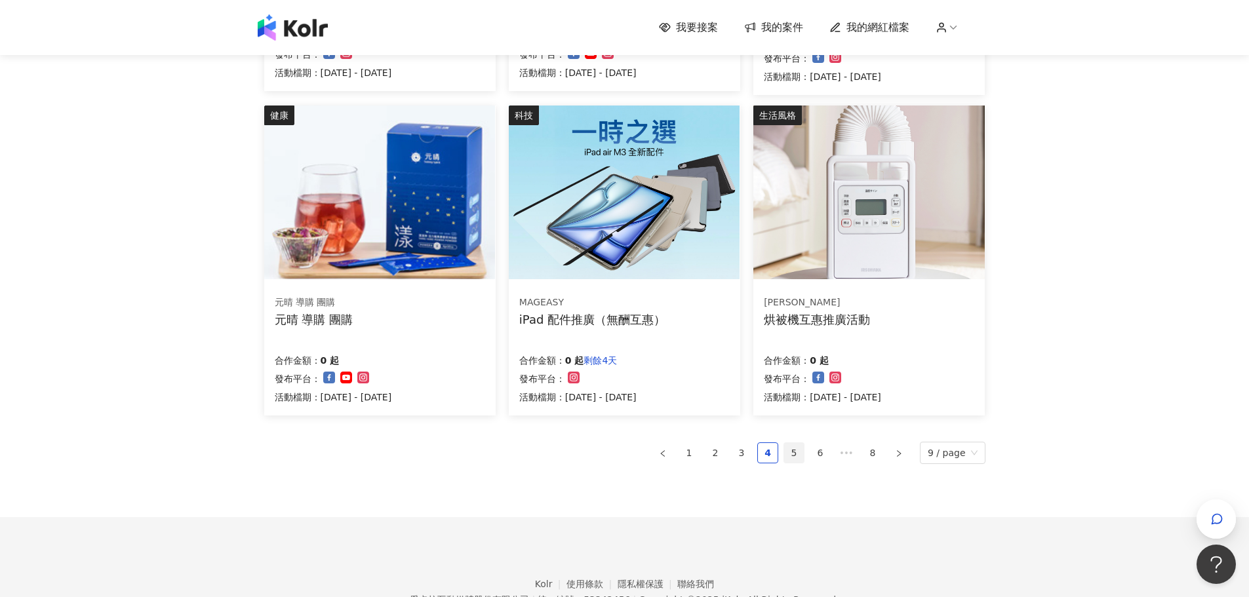
click at [799, 458] on link "5" at bounding box center [794, 453] width 20 height 20
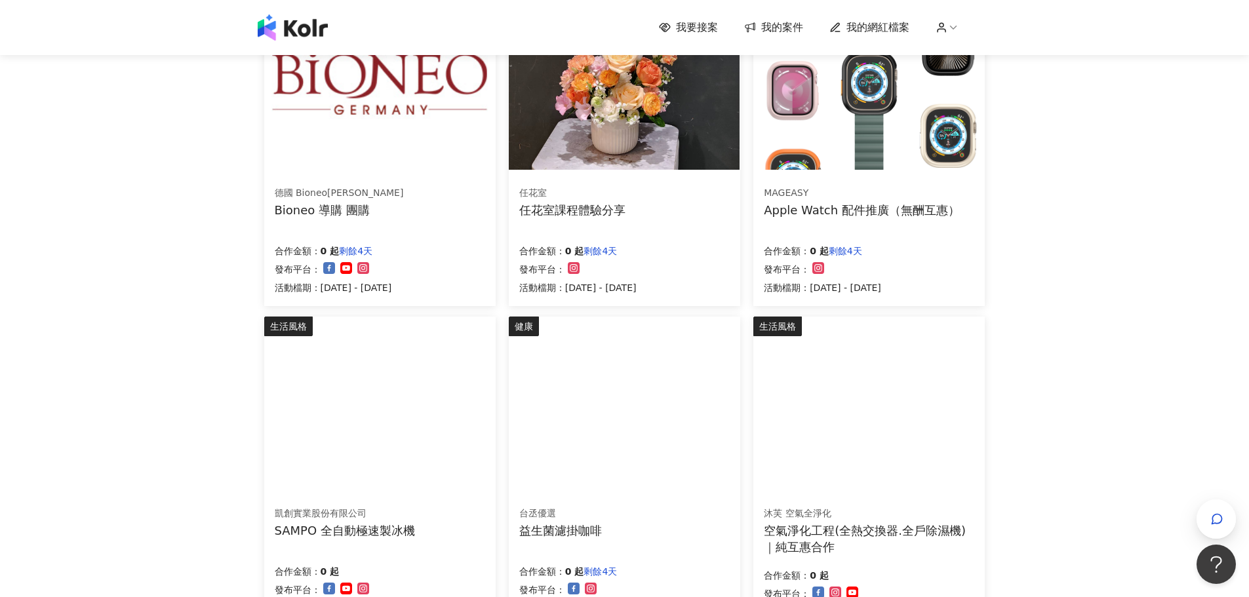
scroll to position [805, 0]
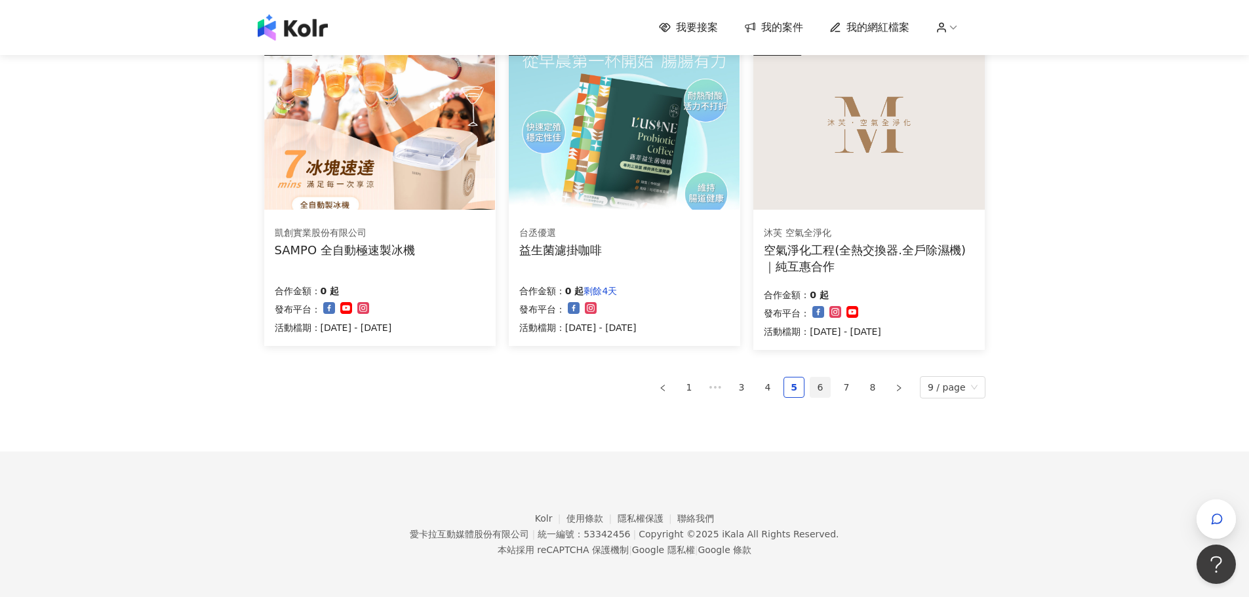
click at [822, 382] on link "6" at bounding box center [820, 388] width 20 height 20
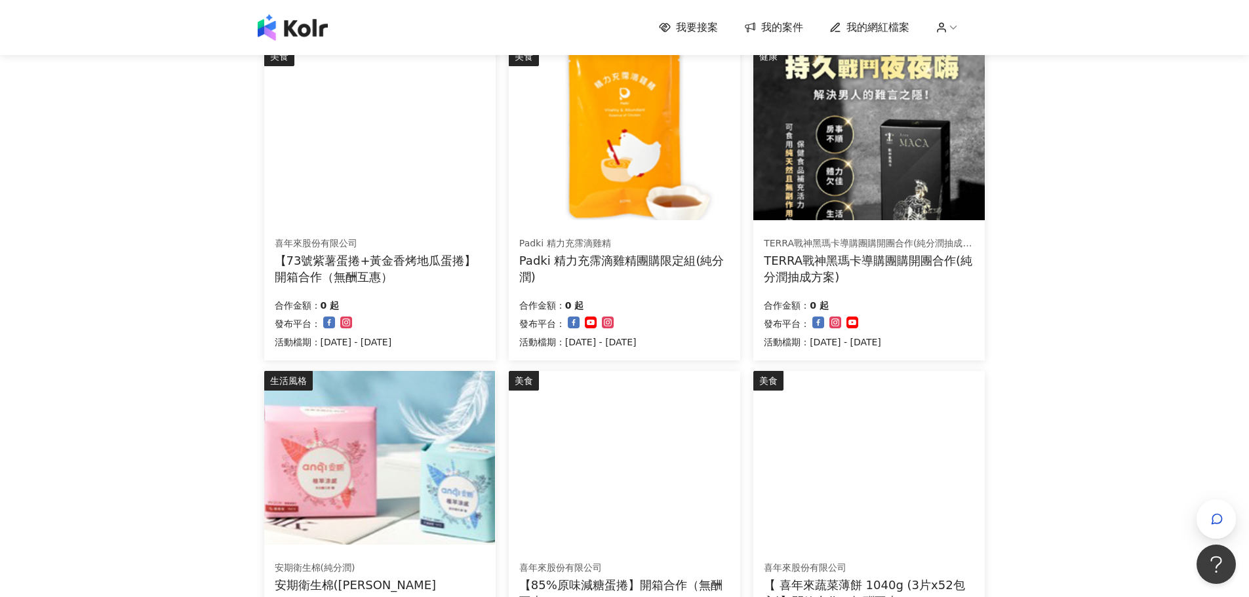
scroll to position [0, 0]
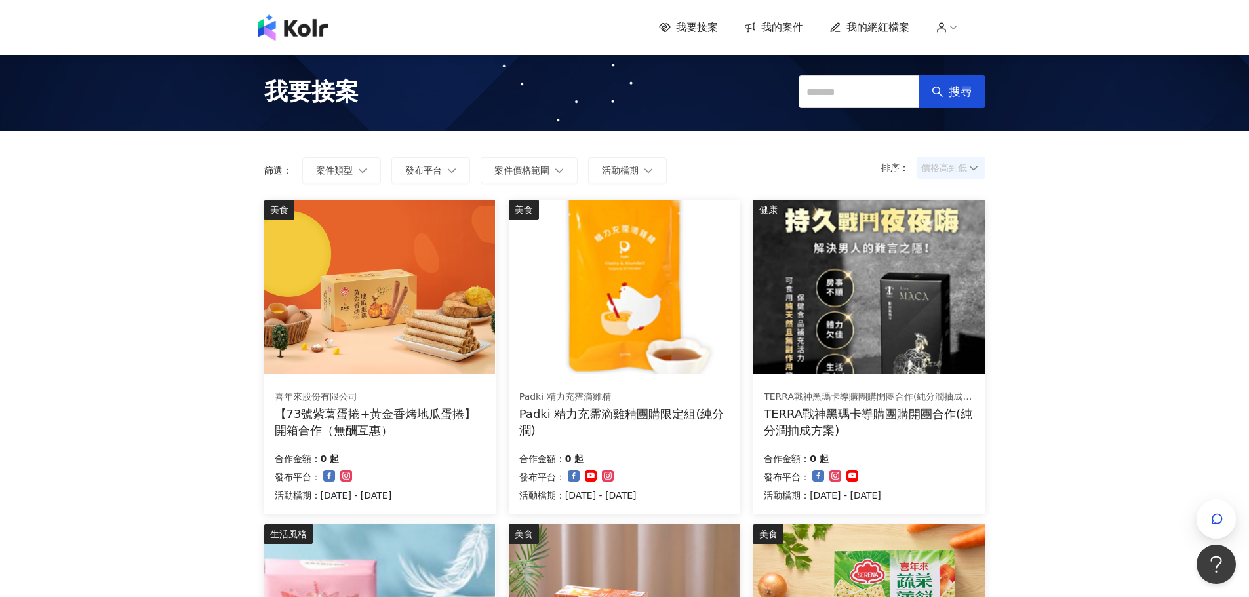
click at [951, 160] on span "價格高到低" at bounding box center [951, 168] width 60 height 20
click at [957, 218] on div "價格低到高" at bounding box center [951, 217] width 48 height 14
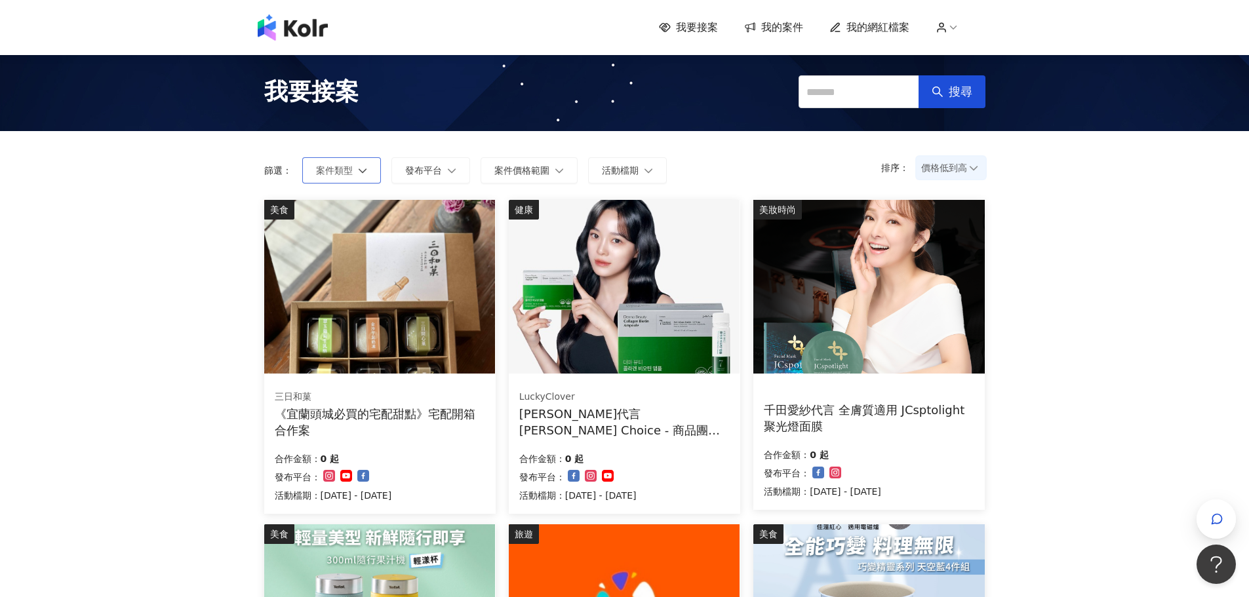
click at [357, 167] on button "案件類型" at bounding box center [341, 170] width 79 height 26
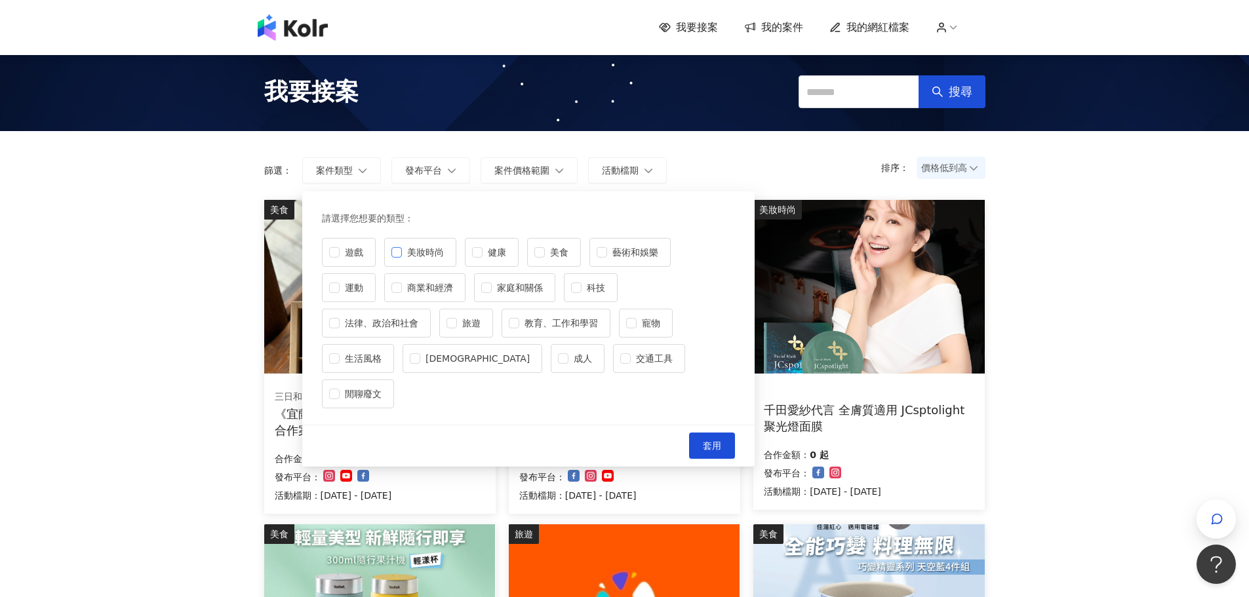
click at [441, 260] on label "美妝時尚" at bounding box center [420, 252] width 72 height 29
click at [705, 441] on span "套用" at bounding box center [712, 446] width 18 height 10
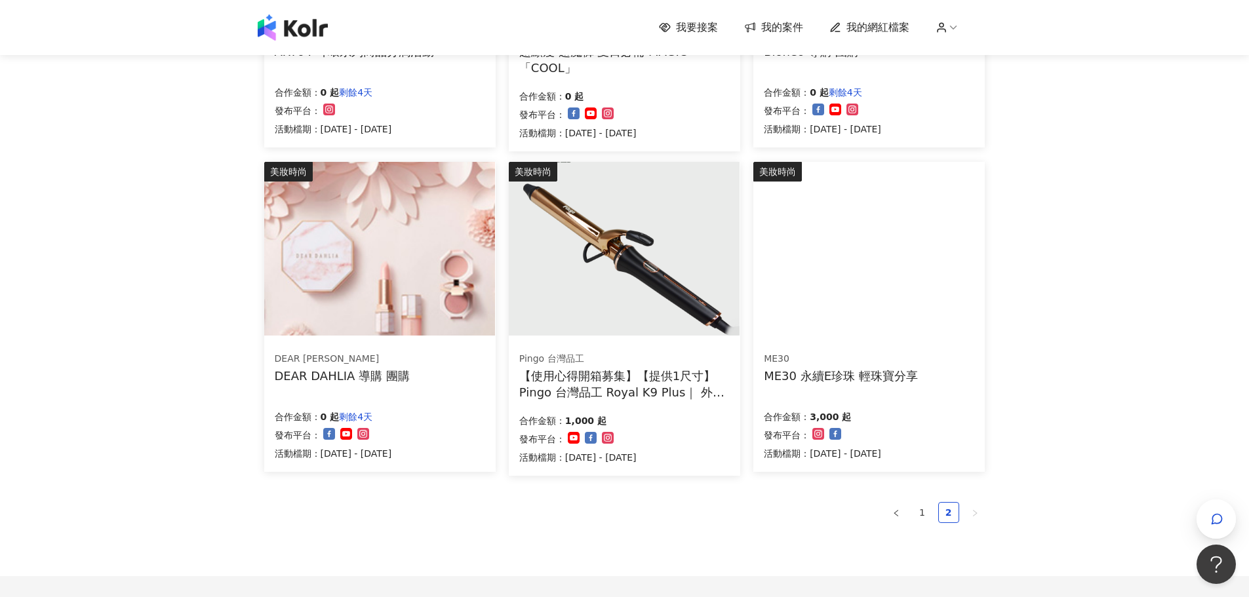
scroll to position [787, 0]
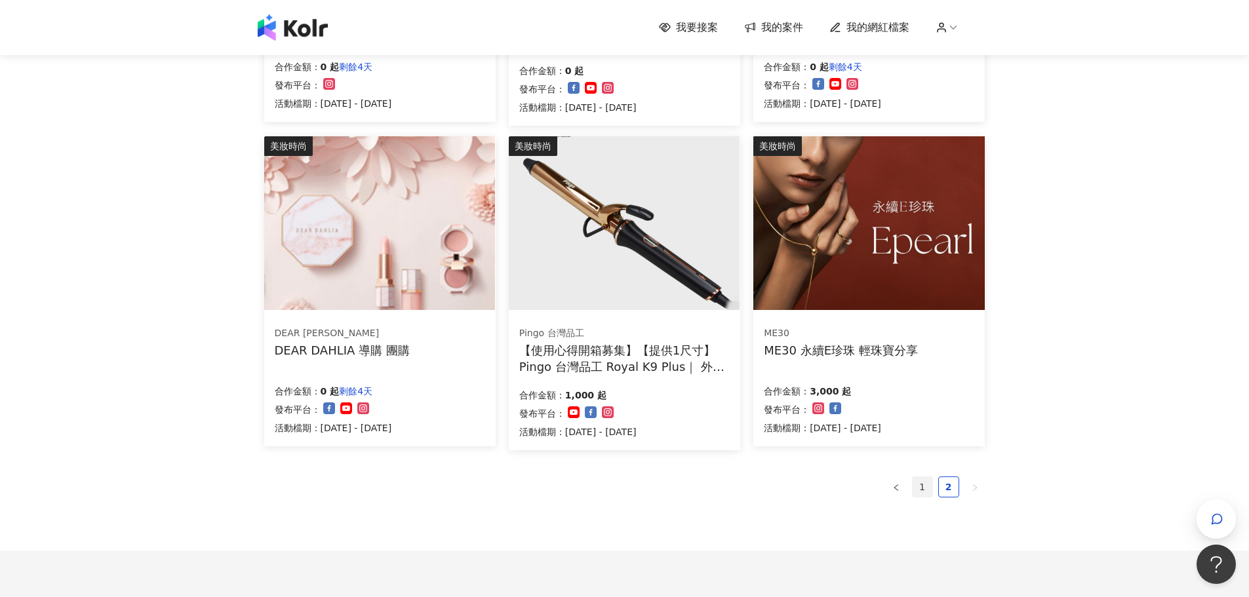
click at [919, 493] on link "1" at bounding box center [923, 487] width 20 height 20
click at [947, 492] on link "2" at bounding box center [949, 487] width 20 height 20
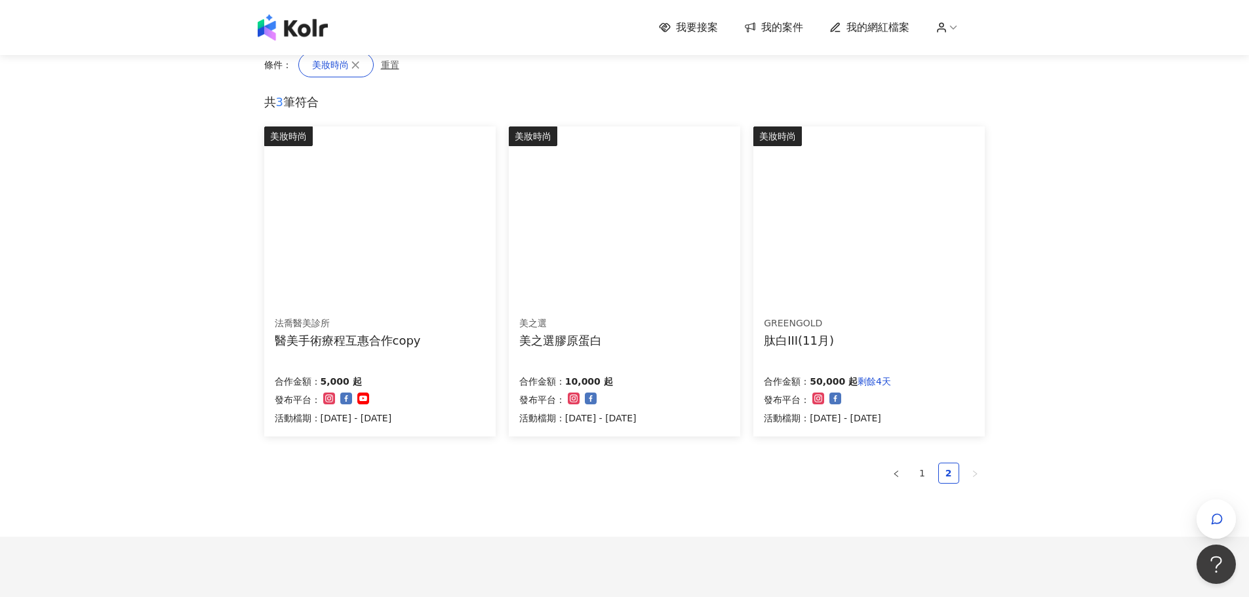
scroll to position [102, 0]
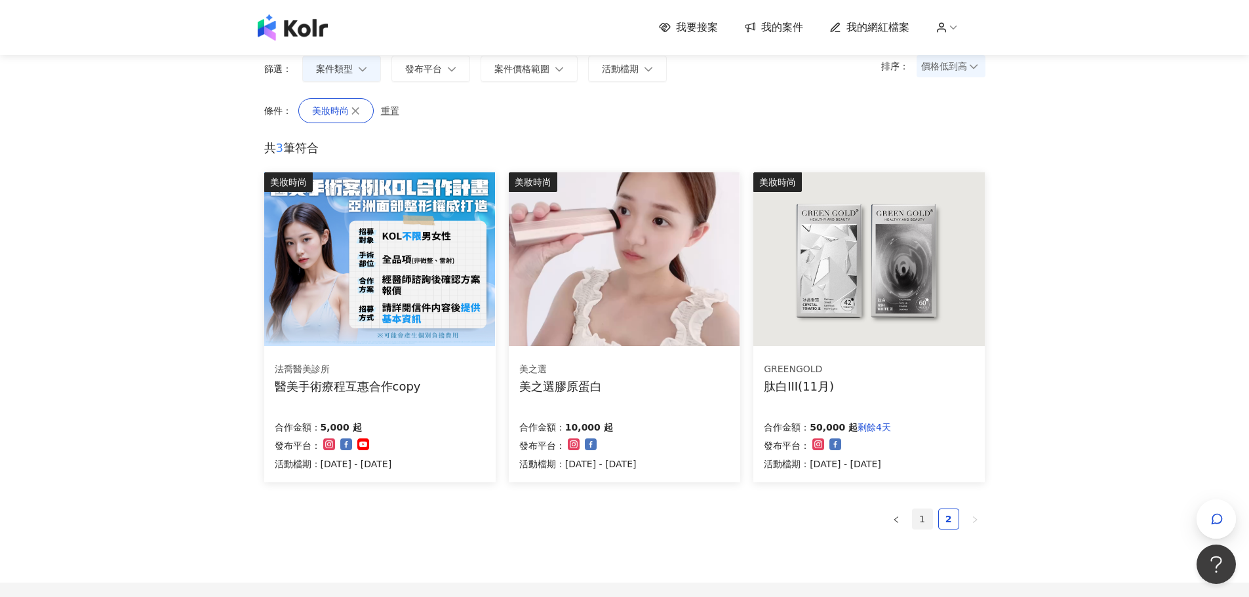
click at [926, 522] on link "1" at bounding box center [923, 519] width 20 height 20
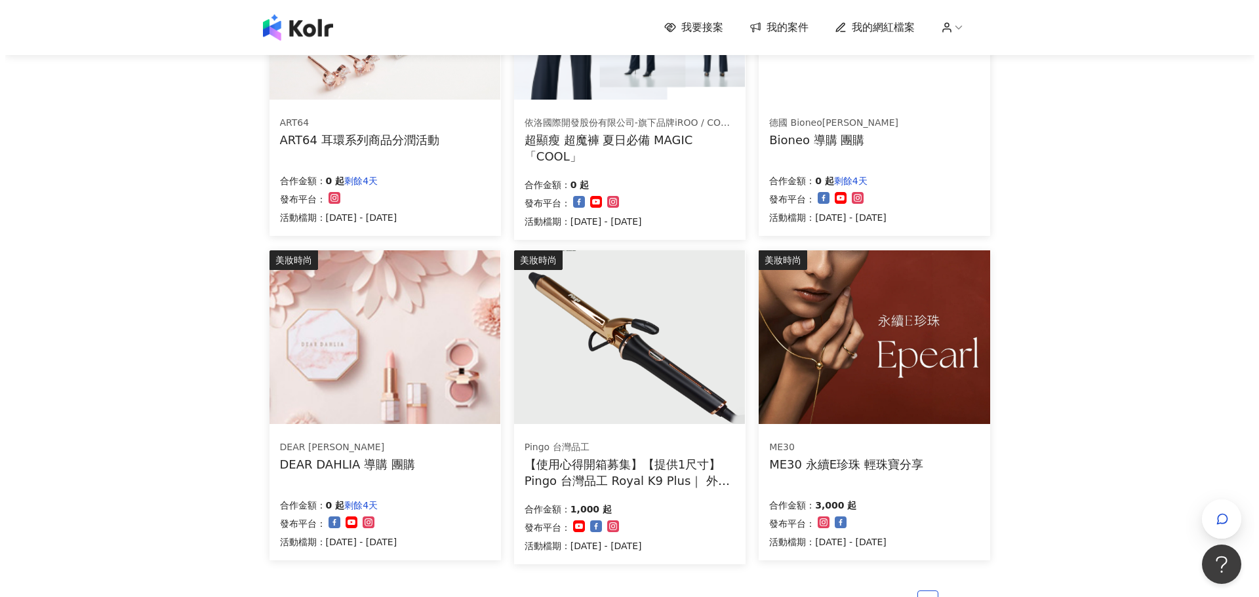
scroll to position [692, 0]
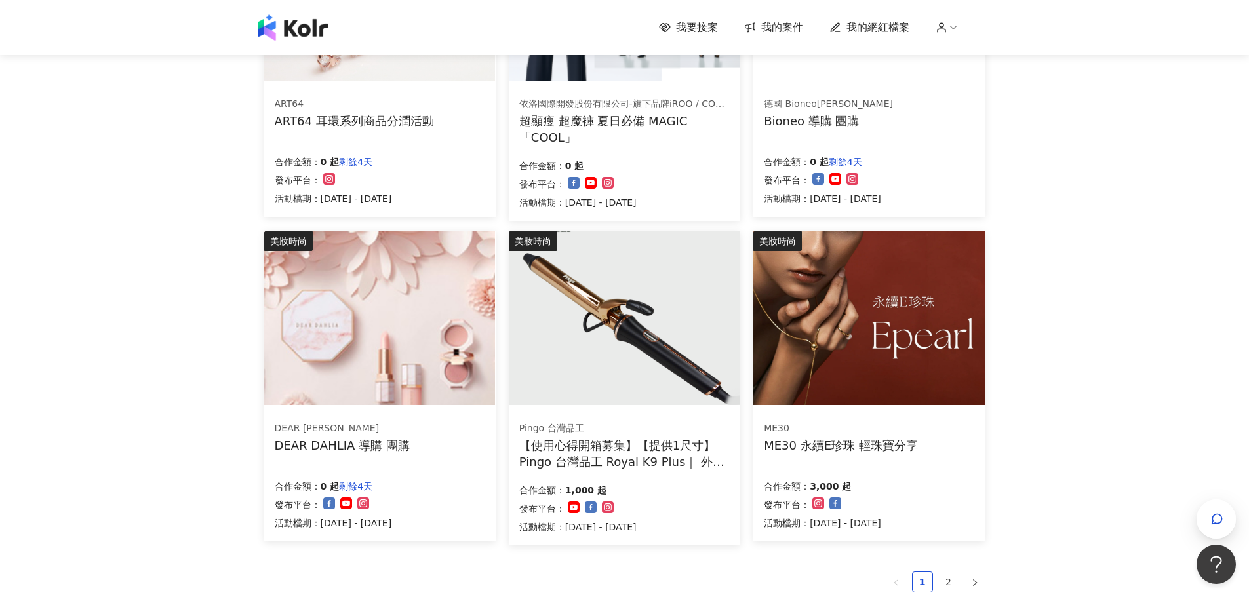
click at [907, 428] on div "ME30" at bounding box center [841, 428] width 154 height 13
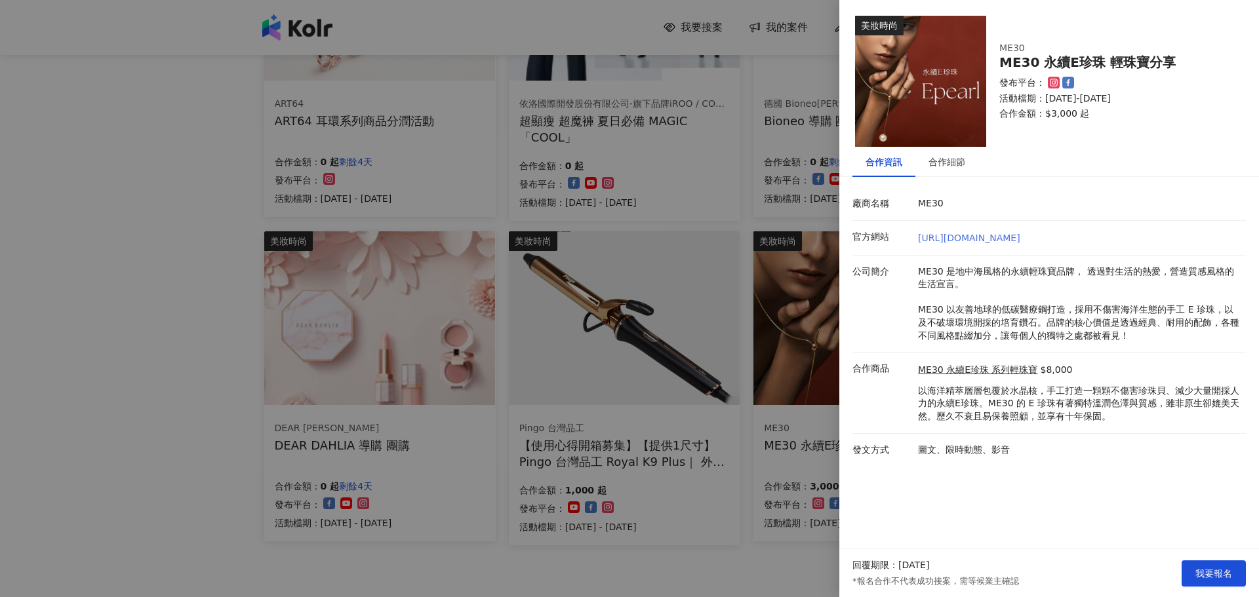
click at [993, 241] on link "[URL][DOMAIN_NAME]" at bounding box center [969, 238] width 102 height 10
